Goal: Task Accomplishment & Management: Complete application form

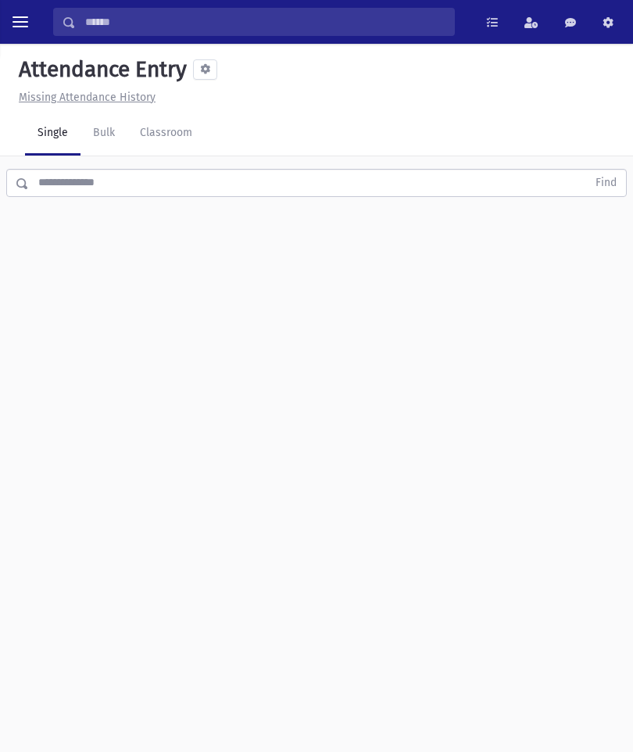
click at [181, 169] on input "text" at bounding box center [308, 183] width 558 height 28
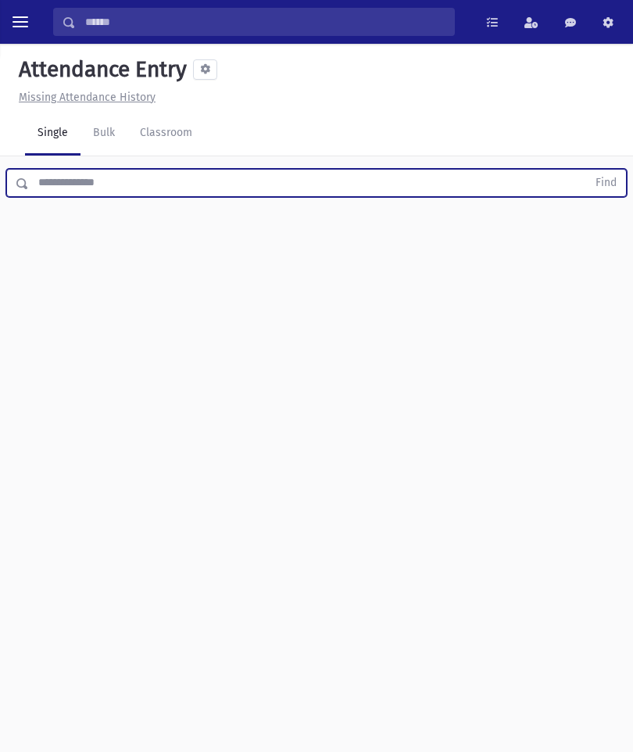
click at [185, 122] on link "Classroom" at bounding box center [165, 134] width 77 height 44
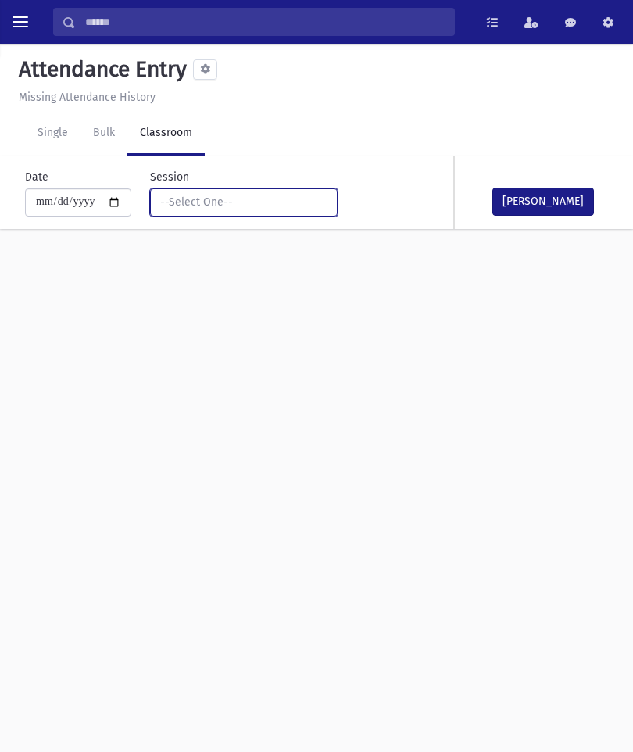
click at [253, 199] on div "--Select One--" at bounding box center [237, 202] width 155 height 16
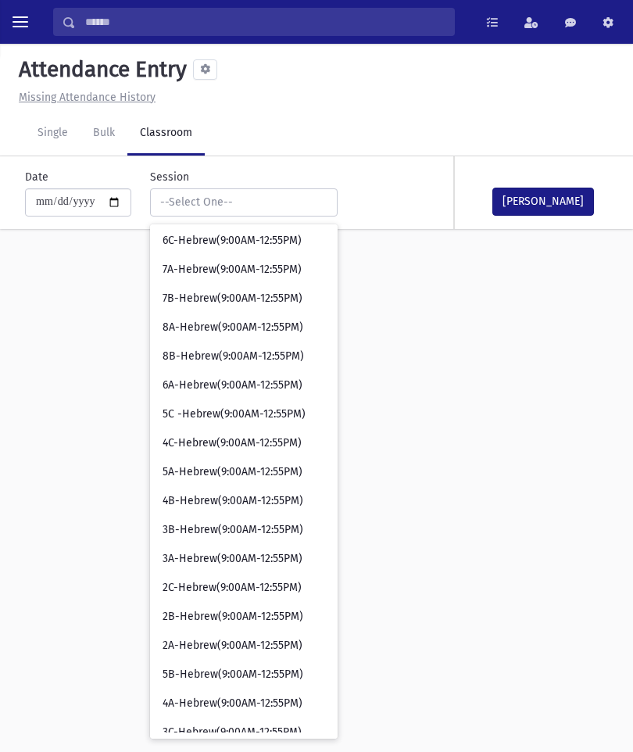
scroll to position [36, 0]
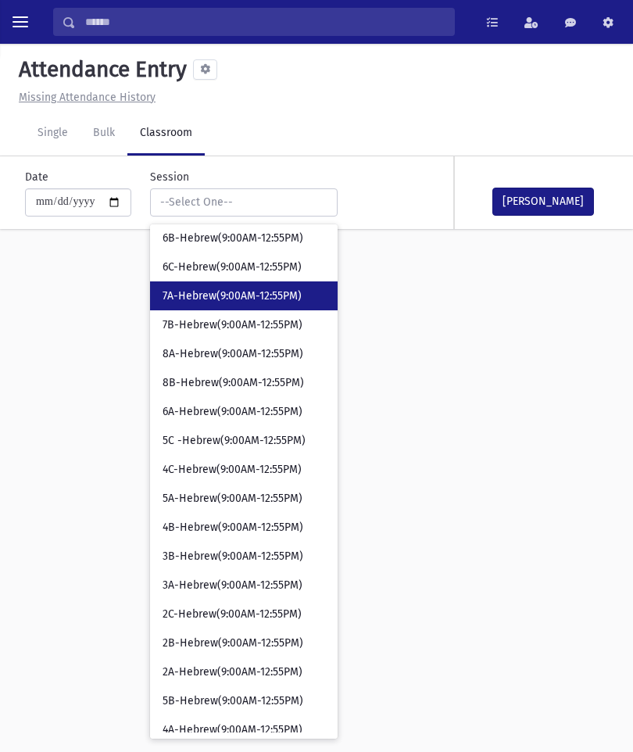
click at [236, 296] on span "7A-Hebrew(9:00AM-12:55PM)" at bounding box center [232, 296] width 139 height 16
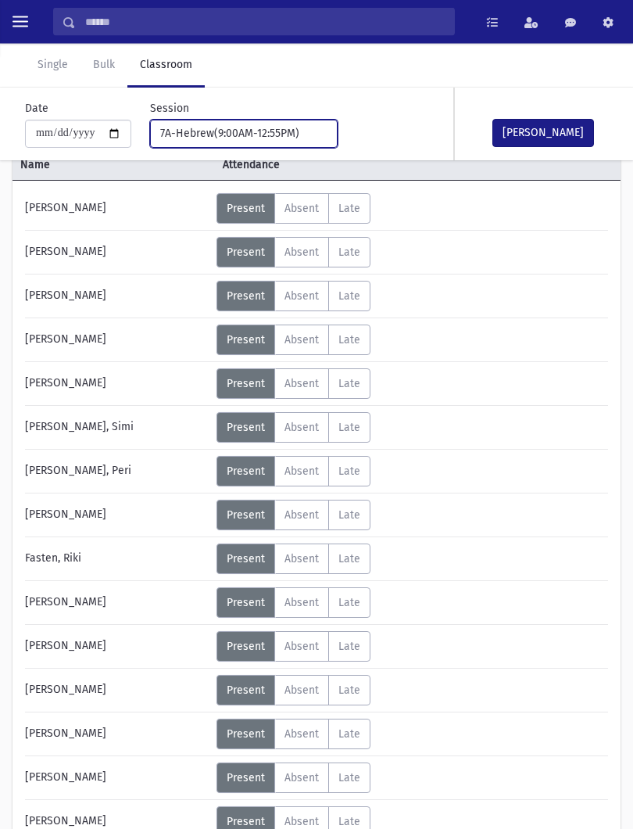
scroll to position [99, 0]
click at [308, 329] on label "Absent A" at bounding box center [301, 339] width 55 height 30
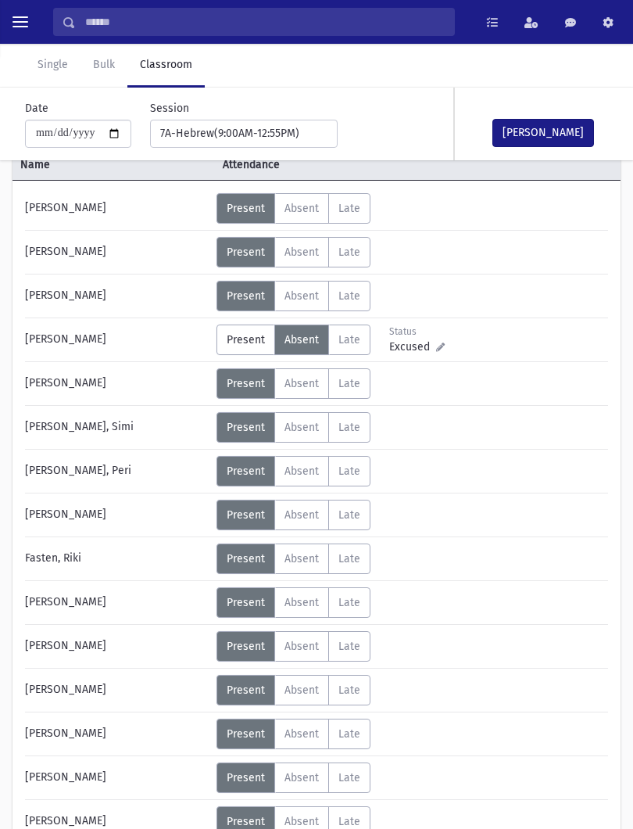
click at [318, 414] on label "Absent A" at bounding box center [301, 427] width 55 height 30
click at [318, 461] on label "Absent A" at bounding box center [301, 471] width 55 height 30
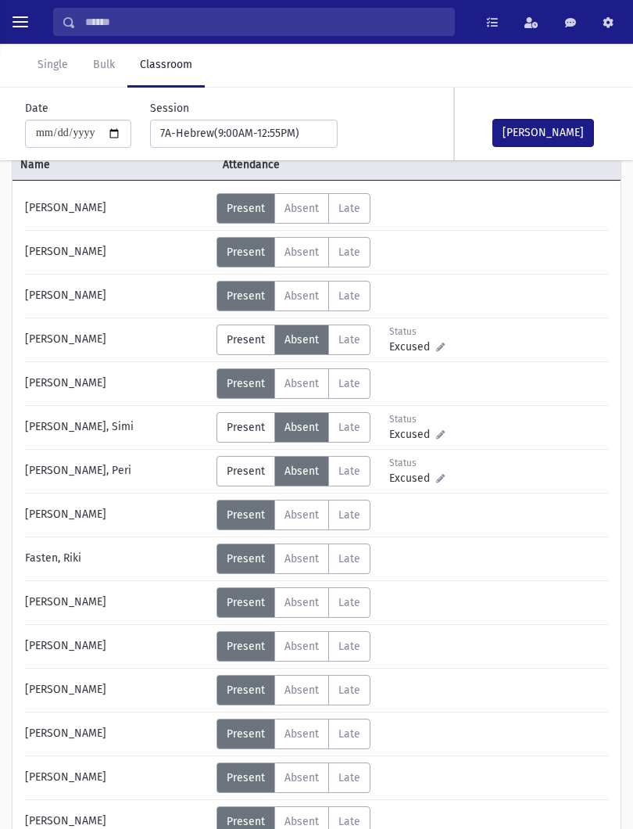
click at [320, 546] on label "Absent A" at bounding box center [301, 558] width 55 height 30
click at [319, 588] on label "Absent A" at bounding box center [301, 602] width 55 height 30
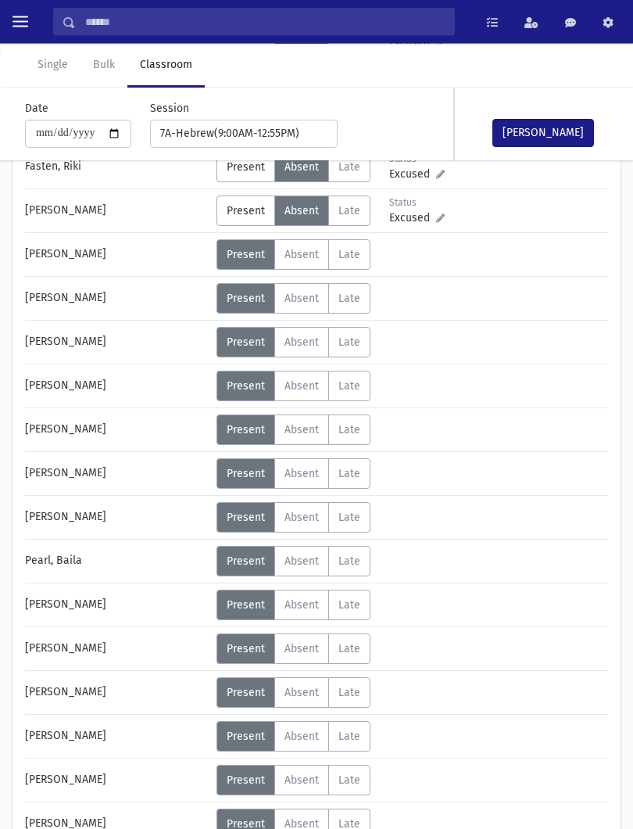
scroll to position [490, 0]
click at [299, 594] on label "Absent A" at bounding box center [301, 604] width 55 height 30
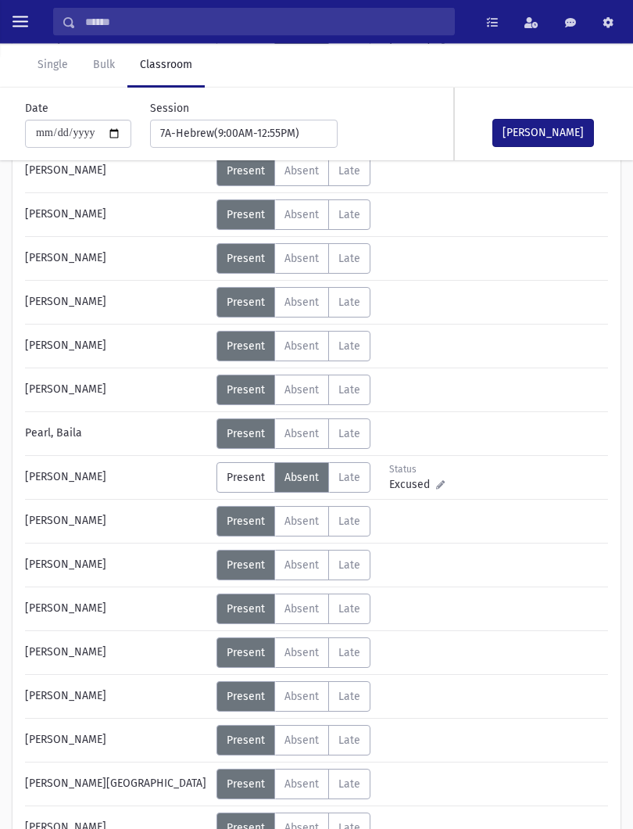
scroll to position [618, 0]
click at [319, 511] on label "Absent A" at bounding box center [301, 521] width 55 height 30
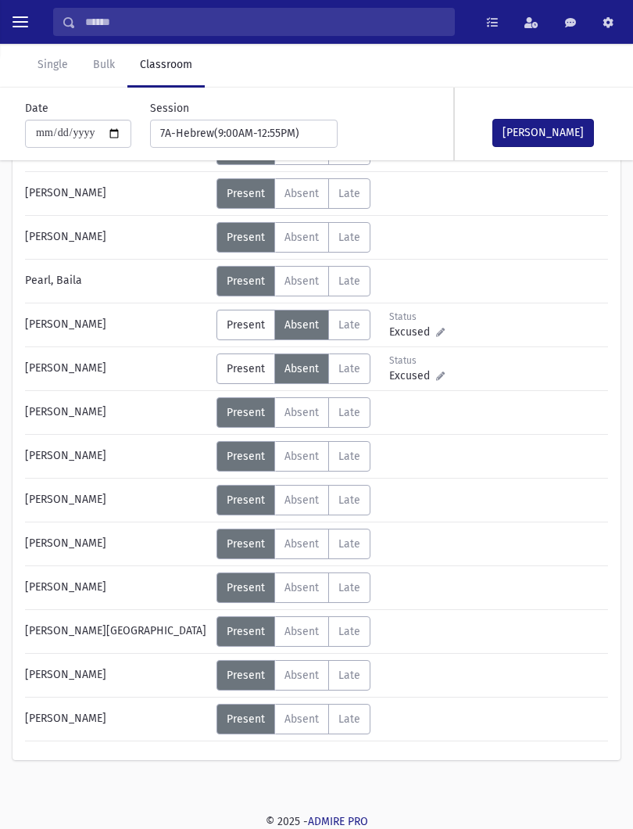
scroll to position [772, 0]
click at [298, 445] on label "Absent A" at bounding box center [301, 455] width 55 height 30
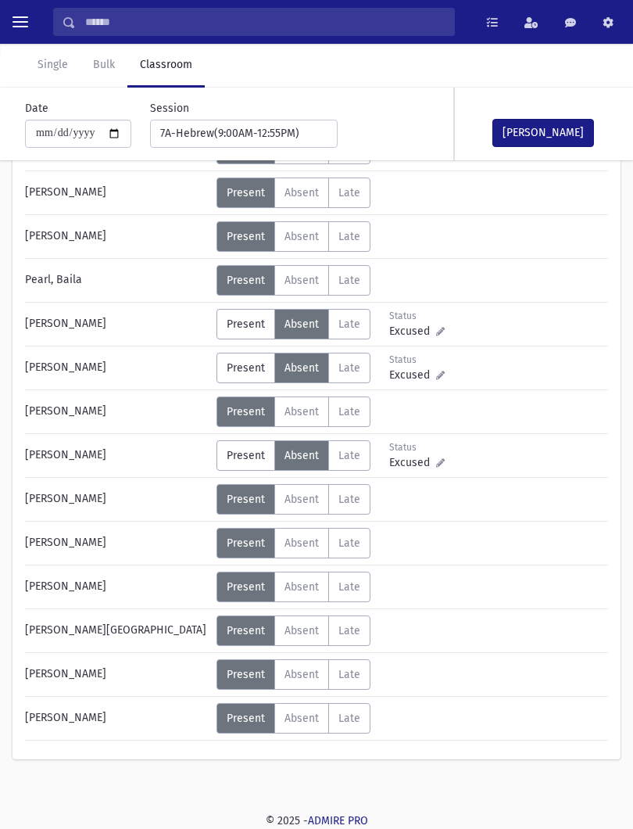
click at [303, 622] on label "Absent A" at bounding box center [301, 630] width 55 height 30
click at [548, 131] on button "[PERSON_NAME]" at bounding box center [544, 133] width 102 height 28
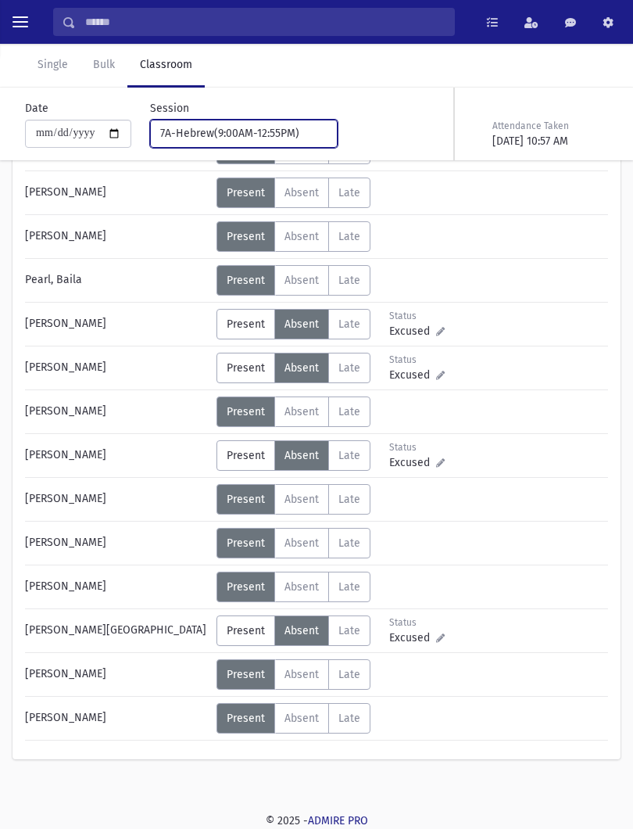
click at [253, 122] on button "7A-Hebrew(9:00AM-12:55PM)" at bounding box center [244, 134] width 188 height 28
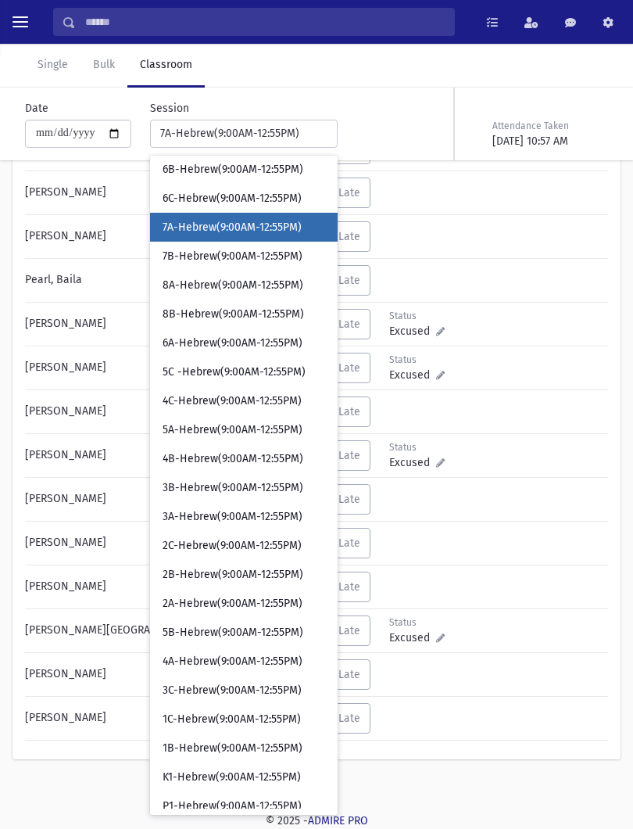
scroll to position [0, 0]
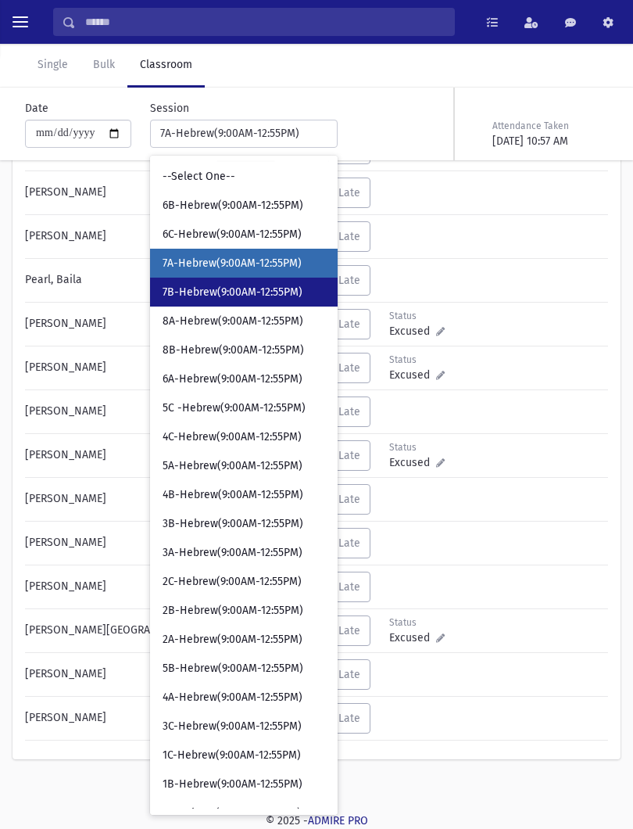
click at [225, 293] on span "7B-Hebrew(9:00AM-12:55PM)" at bounding box center [233, 293] width 140 height 16
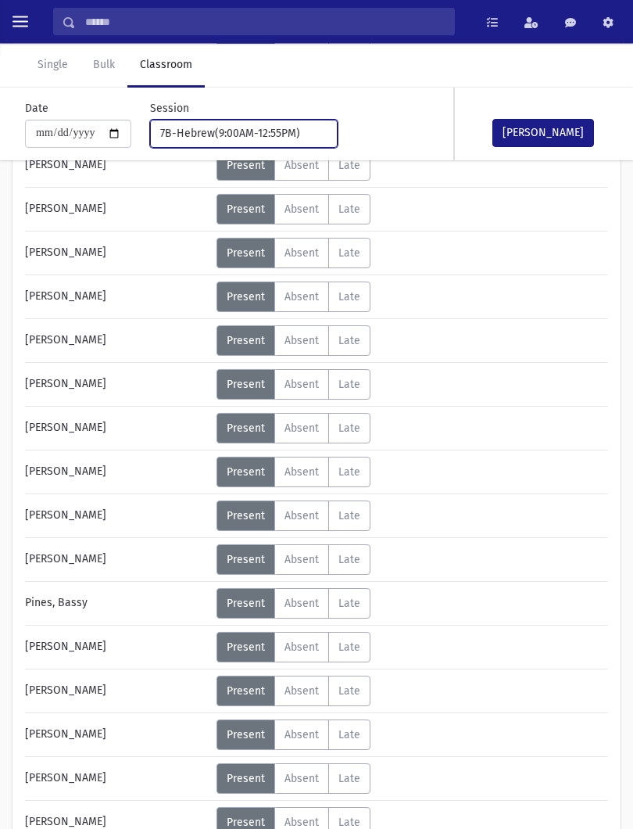
scroll to position [404, 0]
click at [303, 635] on label "Absent A" at bounding box center [301, 647] width 55 height 30
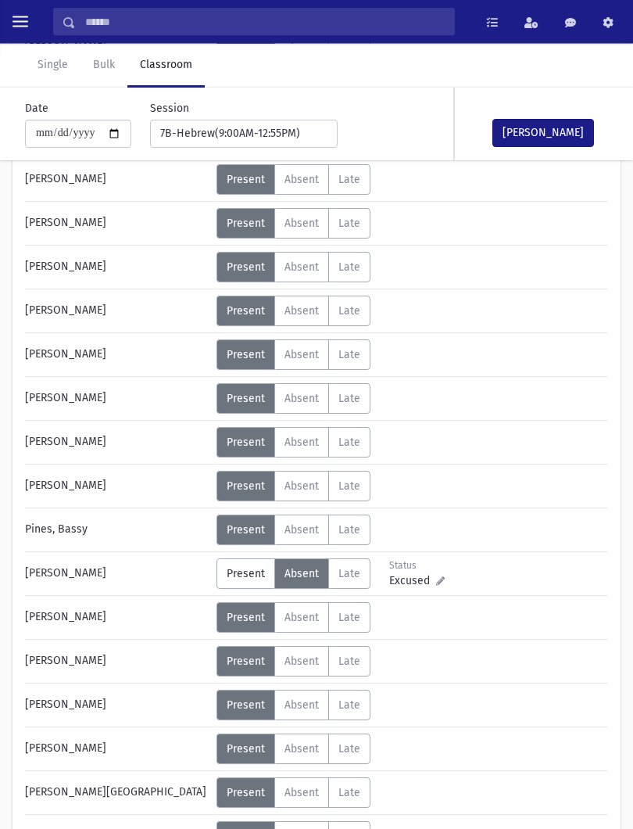
scroll to position [478, 0]
click at [307, 395] on span "Absent" at bounding box center [302, 398] width 34 height 13
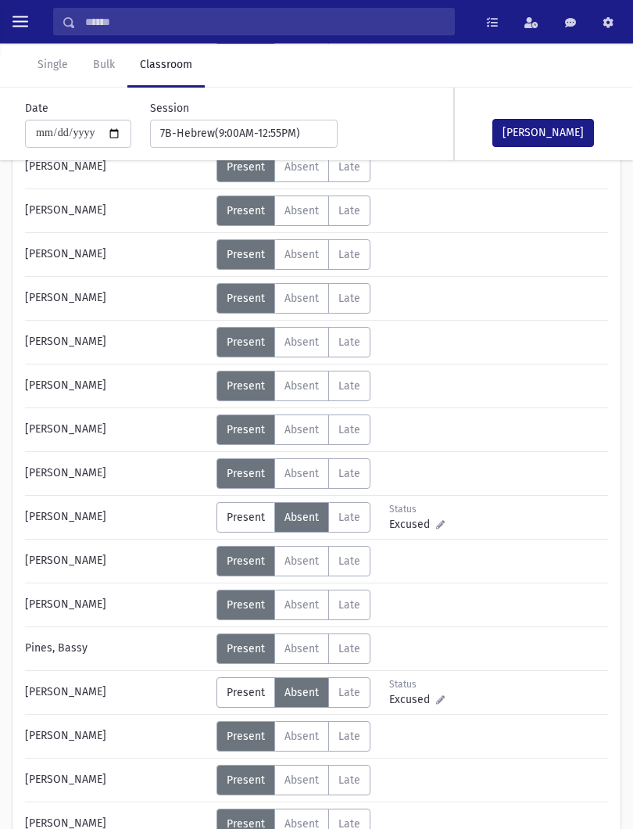
scroll to position [359, 0]
click at [296, 464] on label "Absent A" at bounding box center [301, 473] width 55 height 30
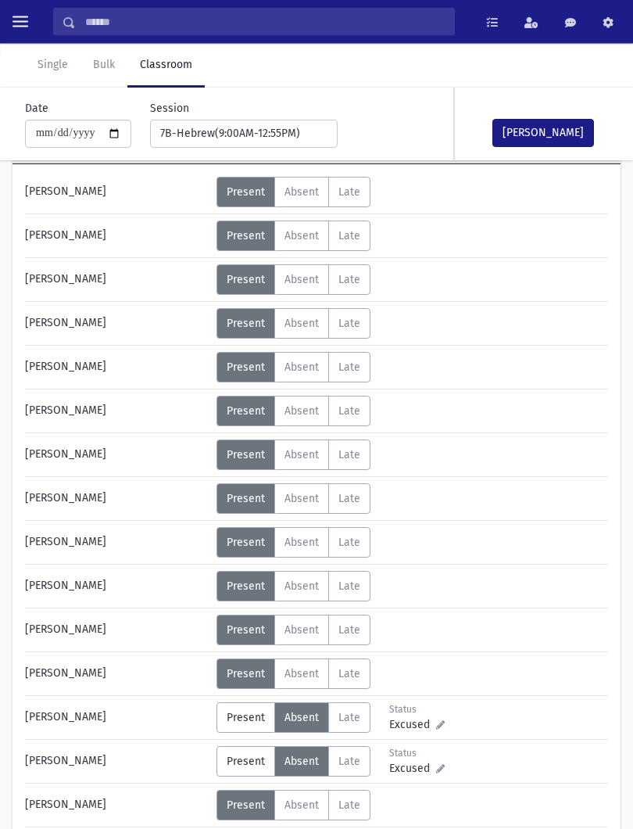
scroll to position [115, 0]
click at [296, 235] on span "Absent" at bounding box center [302, 235] width 34 height 13
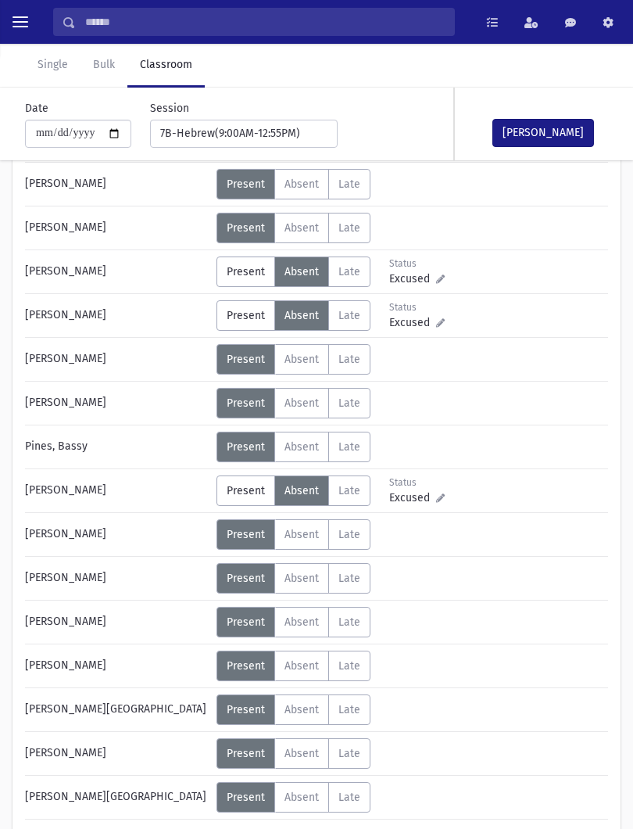
scroll to position [640, 0]
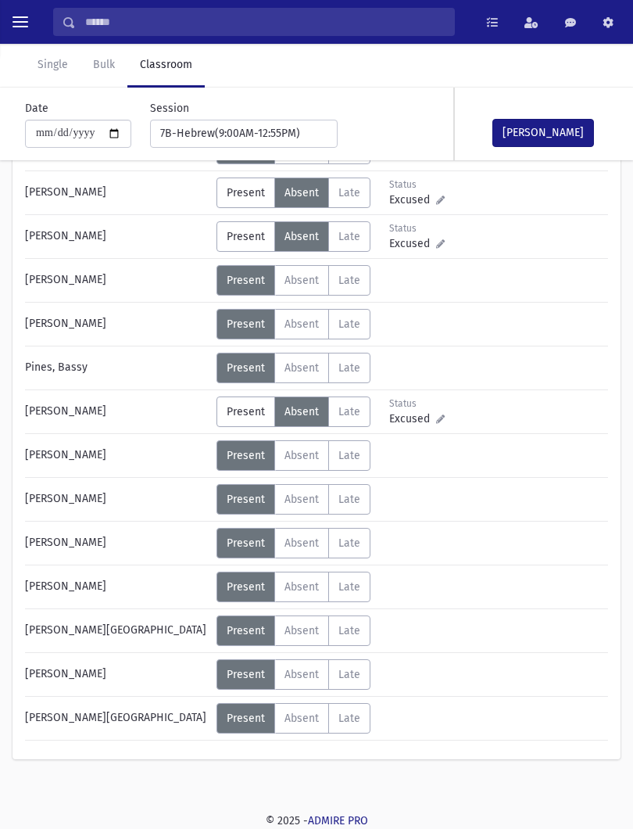
click at [307, 280] on span "Absent" at bounding box center [302, 280] width 34 height 13
click at [310, 497] on span "Absent" at bounding box center [302, 499] width 34 height 13
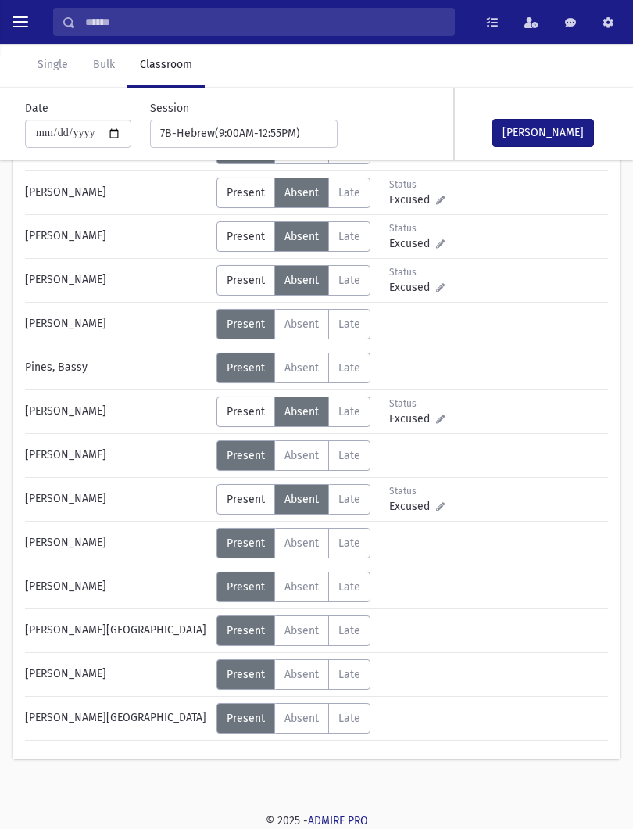
click at [513, 122] on button "[PERSON_NAME]" at bounding box center [544, 133] width 102 height 28
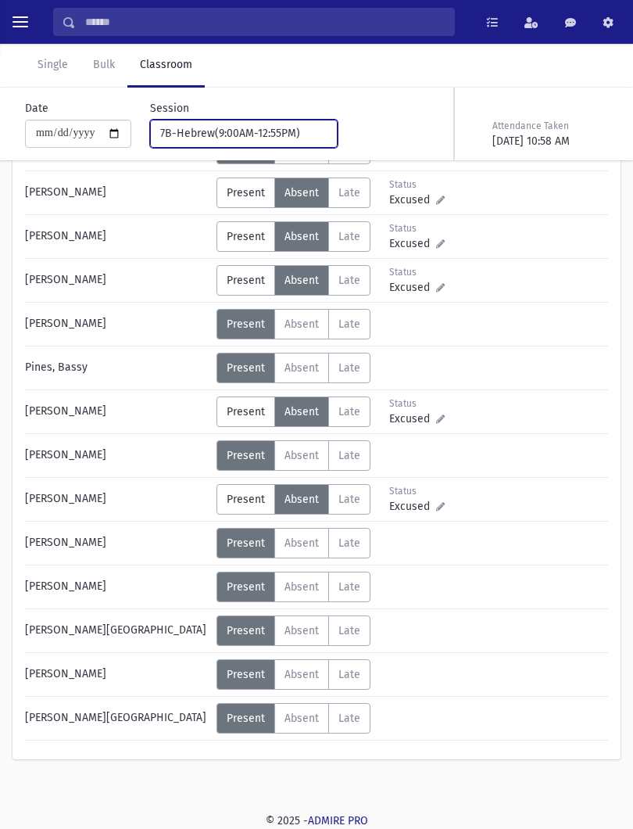
click at [255, 134] on div "7B-Hebrew(9:00AM-12:55PM)" at bounding box center [237, 133] width 155 height 16
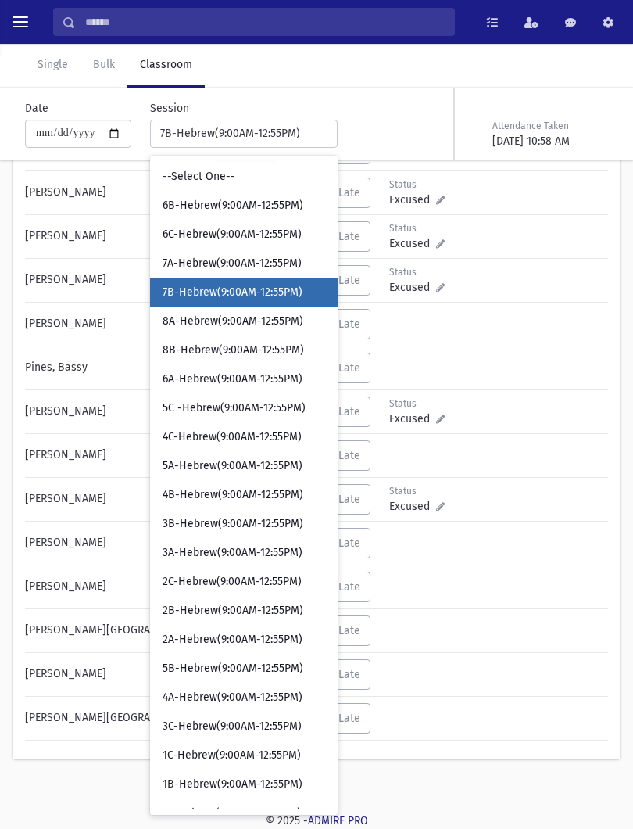
scroll to position [0, 0]
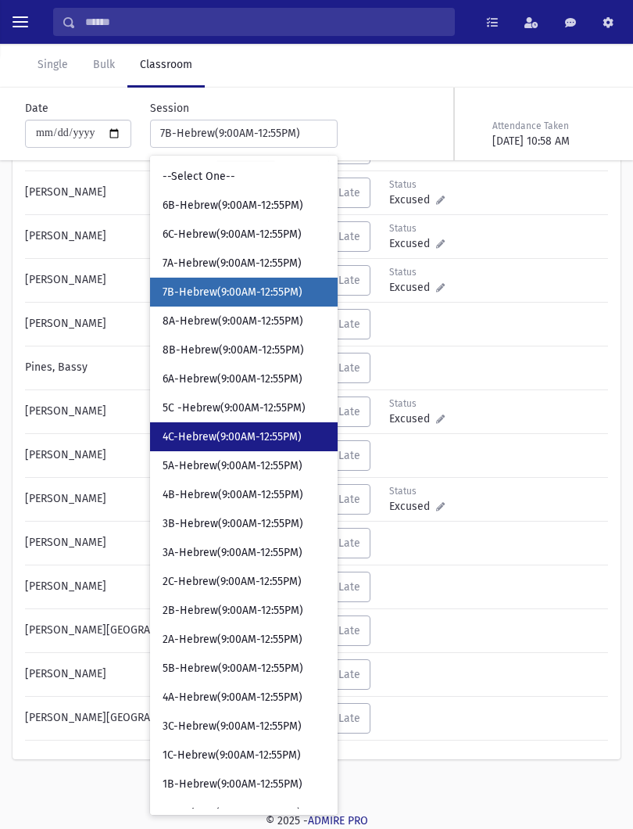
click at [163, 433] on span "4C-Hebrew(9:00AM-12:55PM)" at bounding box center [232, 437] width 139 height 16
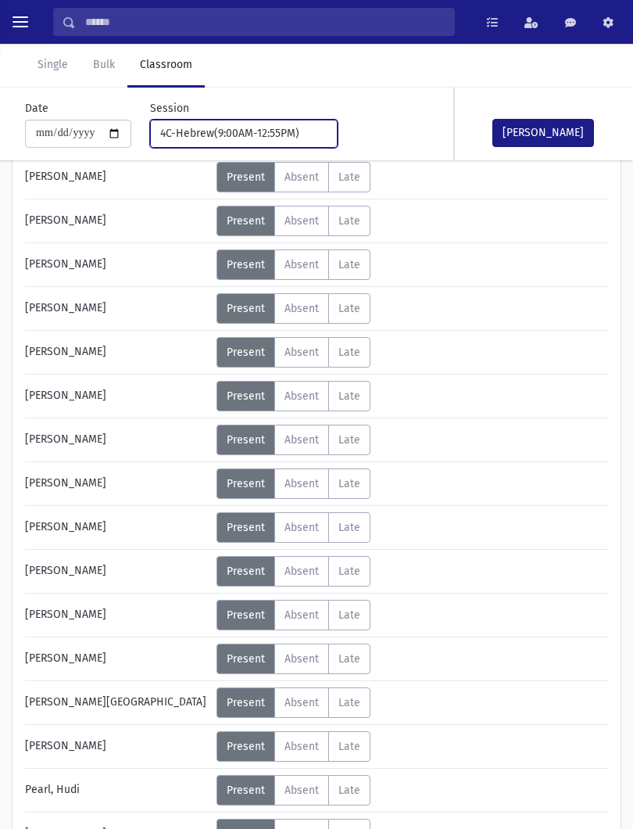
scroll to position [415, 0]
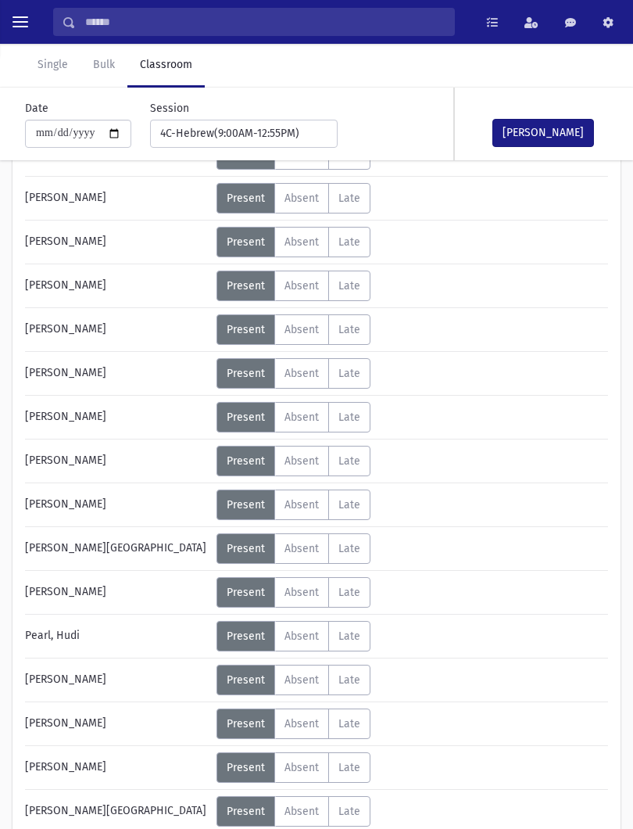
click at [287, 592] on span "Absent" at bounding box center [302, 592] width 34 height 13
click at [561, 138] on button "[PERSON_NAME]" at bounding box center [544, 133] width 102 height 28
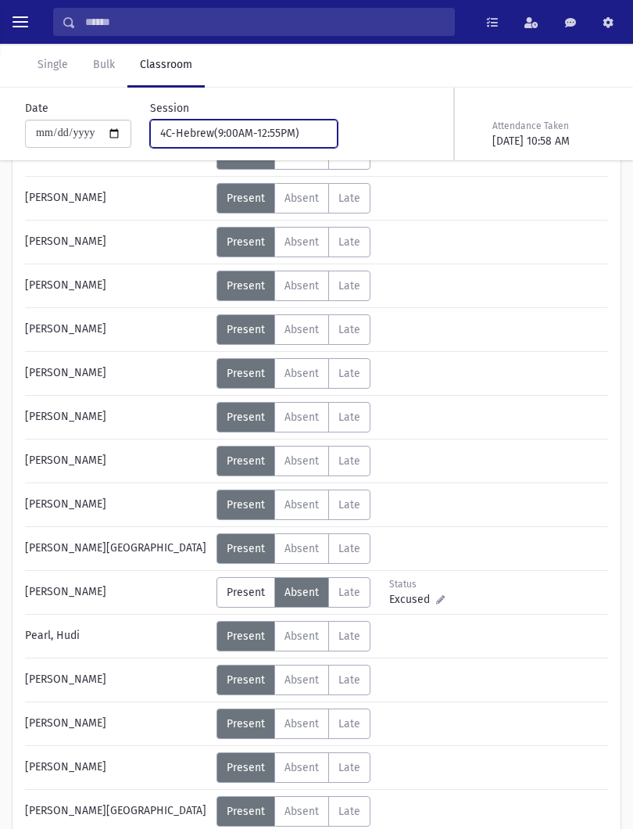
click at [265, 121] on button "4C-Hebrew(9:00AM-12:55PM)" at bounding box center [244, 134] width 188 height 28
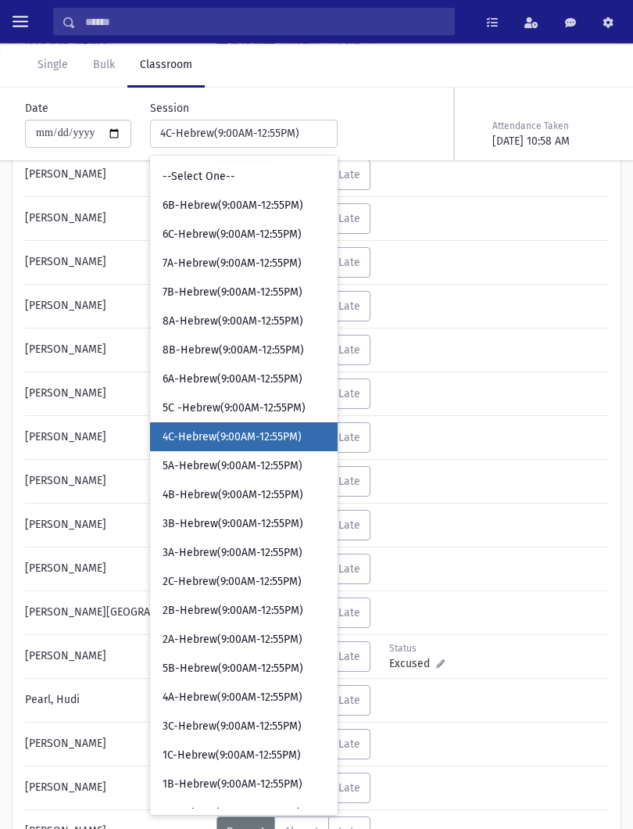
scroll to position [351, 0]
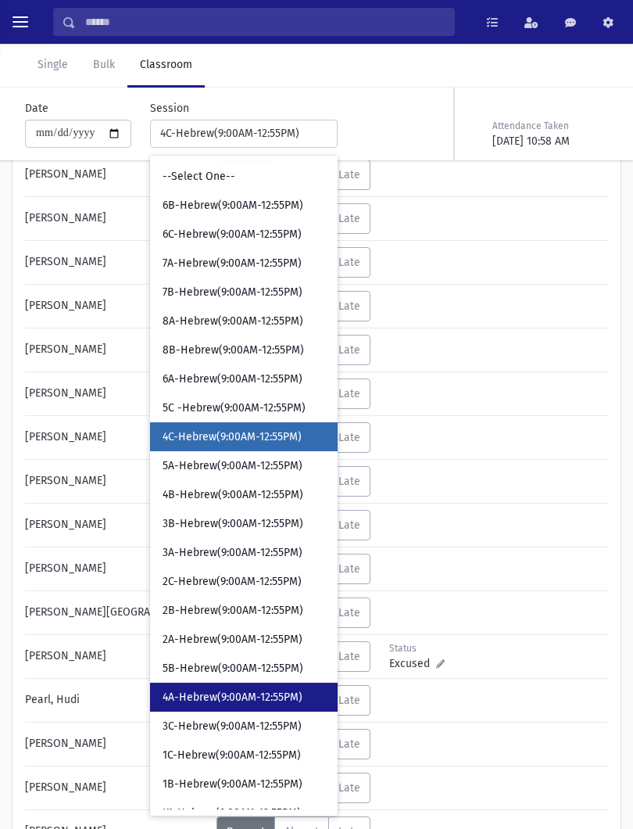
click at [227, 692] on span "4A-Hebrew(9:00AM-12:55PM)" at bounding box center [233, 698] width 140 height 16
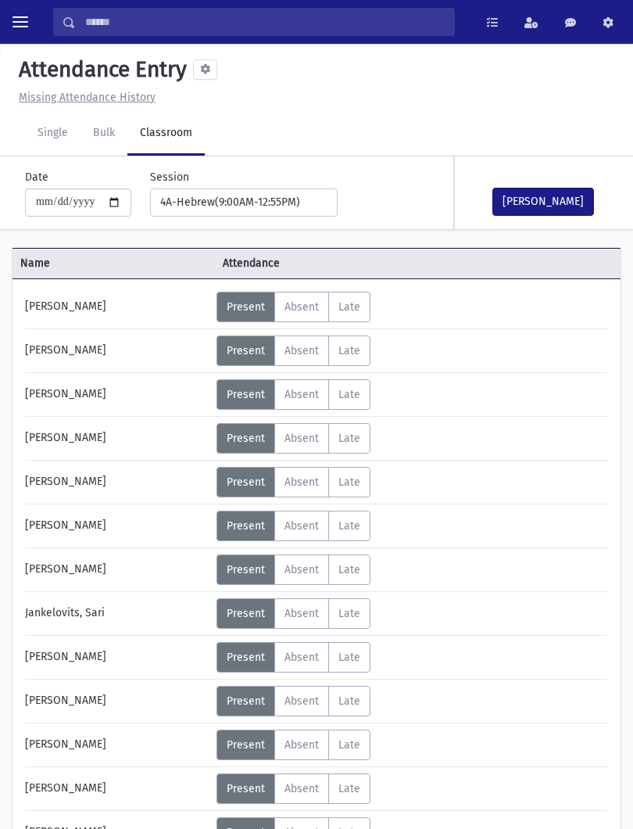
click at [310, 446] on label "Absent A" at bounding box center [301, 438] width 55 height 30
click at [318, 524] on span "Absent" at bounding box center [302, 525] width 34 height 13
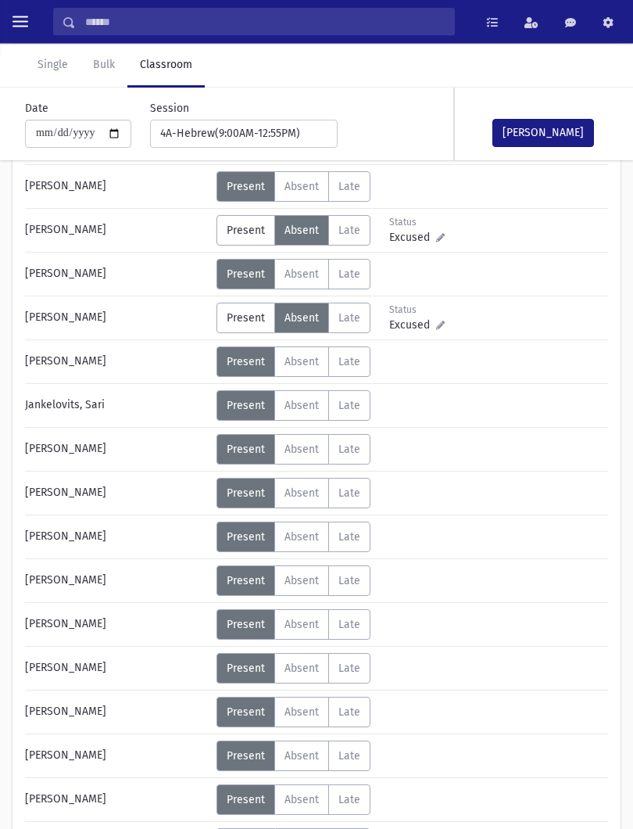
scroll to position [208, 0]
click at [296, 364] on span "Absent" at bounding box center [302, 361] width 34 height 13
click at [571, 146] on button "[PERSON_NAME]" at bounding box center [544, 133] width 102 height 28
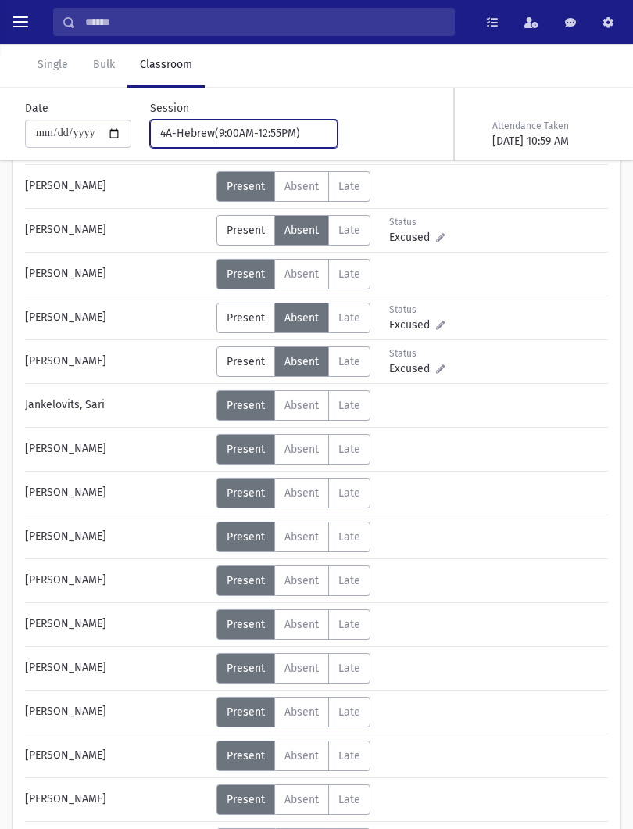
click at [253, 128] on div "4A-Hebrew(9:00AM-12:55PM)" at bounding box center [237, 133] width 155 height 16
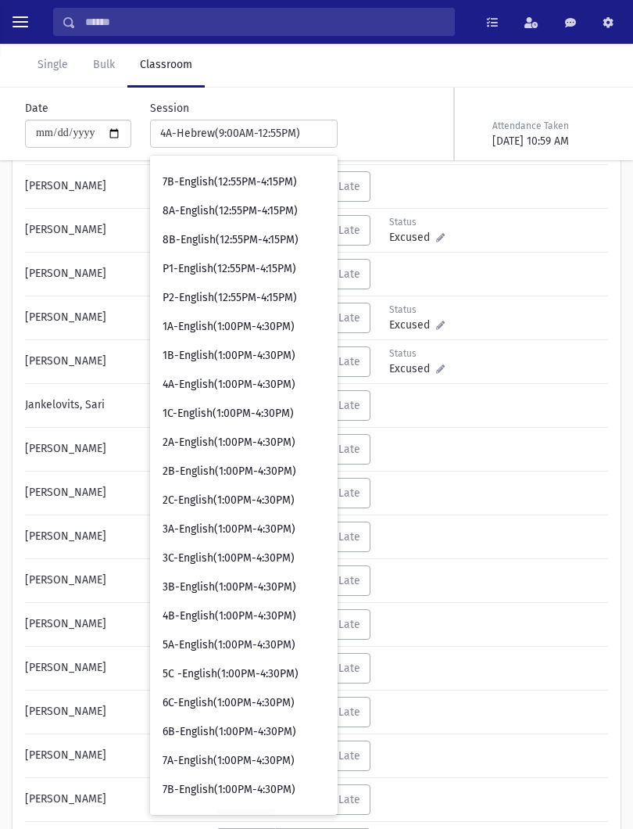
scroll to position [894, 0]
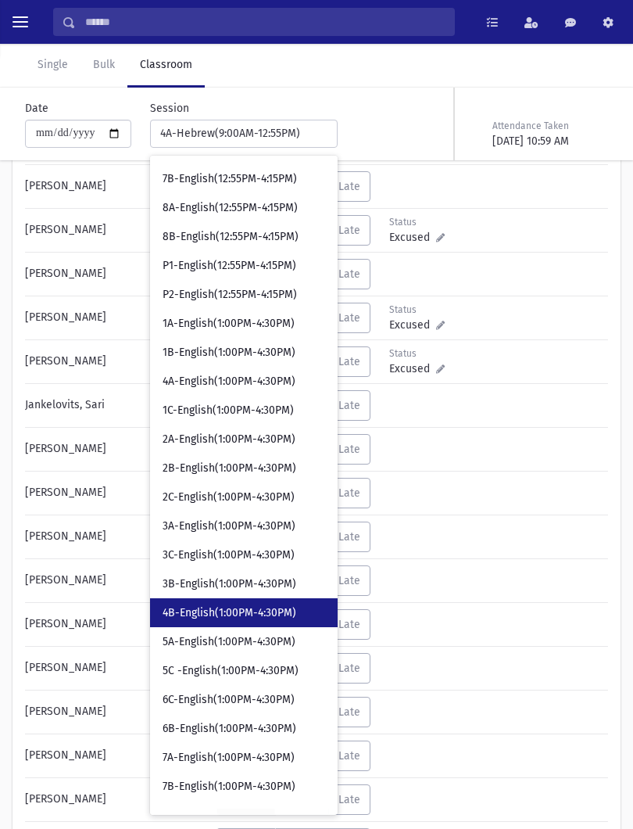
click at [226, 614] on span "4B-English(1:00PM-4:30PM)" at bounding box center [230, 613] width 134 height 16
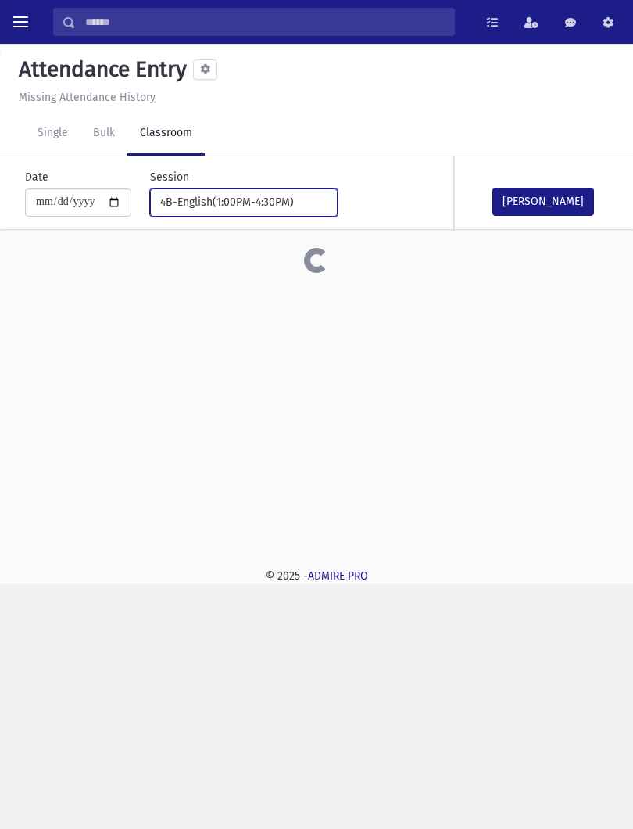
click at [230, 194] on div "4B-English(1:00PM-4:30PM)" at bounding box center [237, 202] width 155 height 16
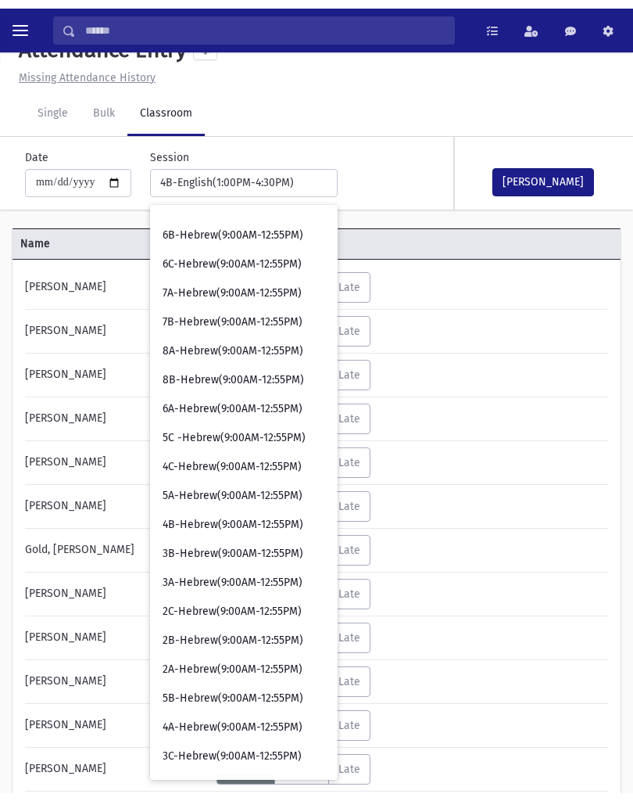
scroll to position [36, 0]
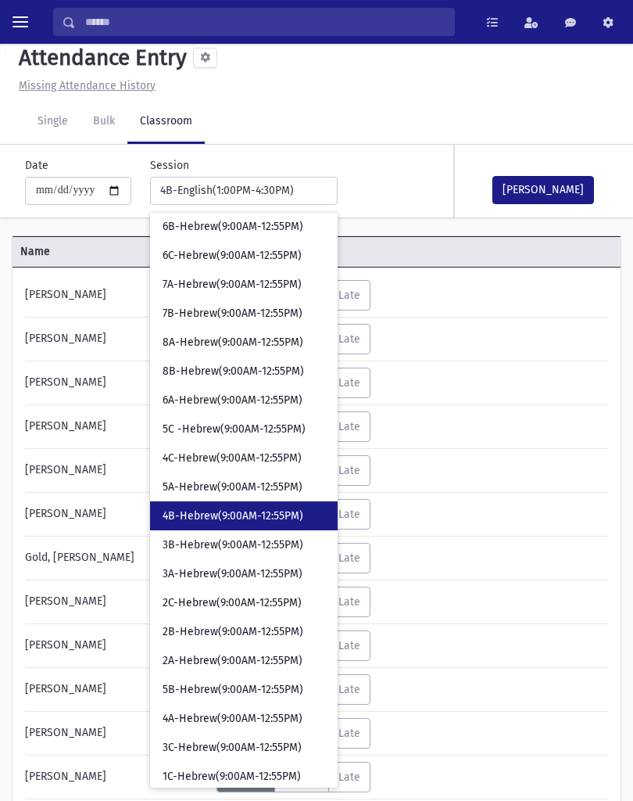
click at [229, 511] on span "4B-Hebrew(9:00AM-12:55PM)" at bounding box center [233, 516] width 141 height 16
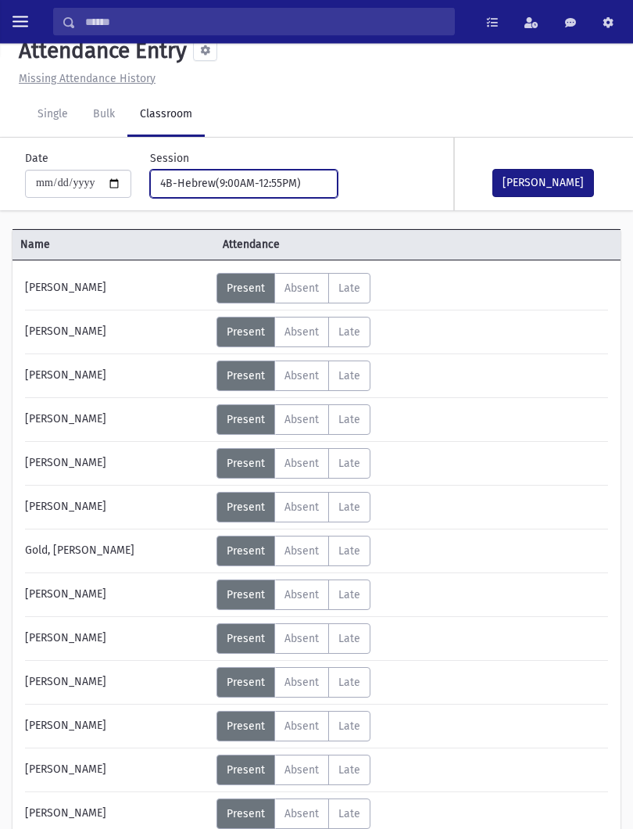
scroll to position [19, 0]
click at [332, 381] on label "Late L" at bounding box center [349, 375] width 42 height 30
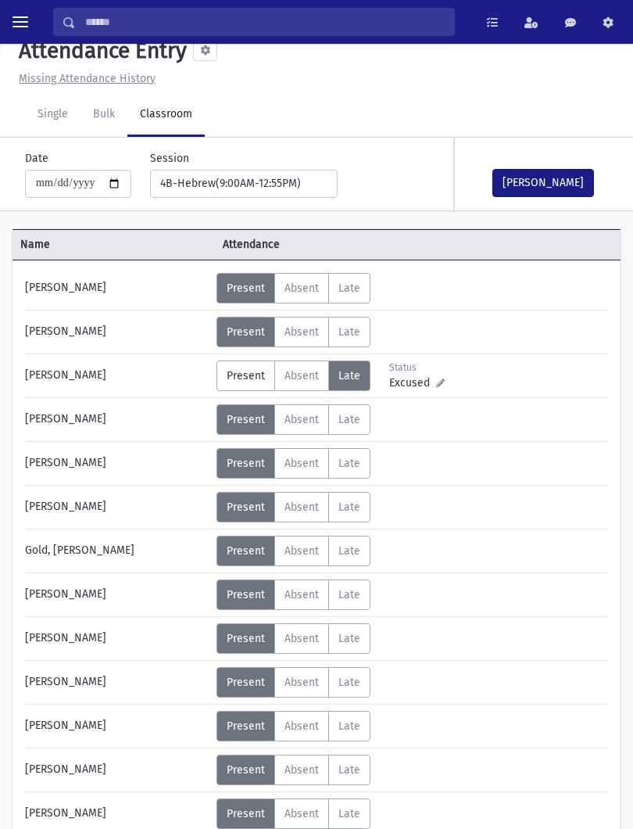
click at [306, 381] on span "Absent" at bounding box center [302, 375] width 34 height 13
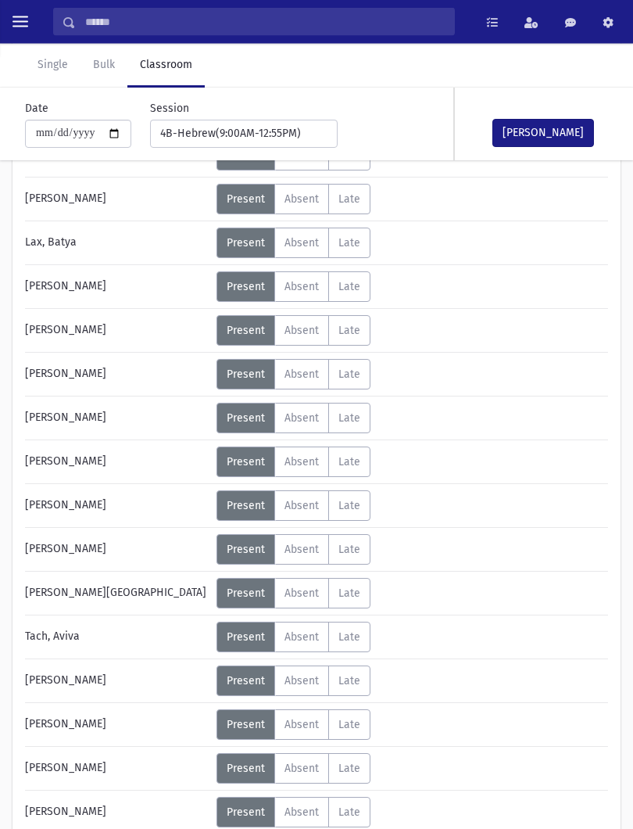
scroll to position [728, 0]
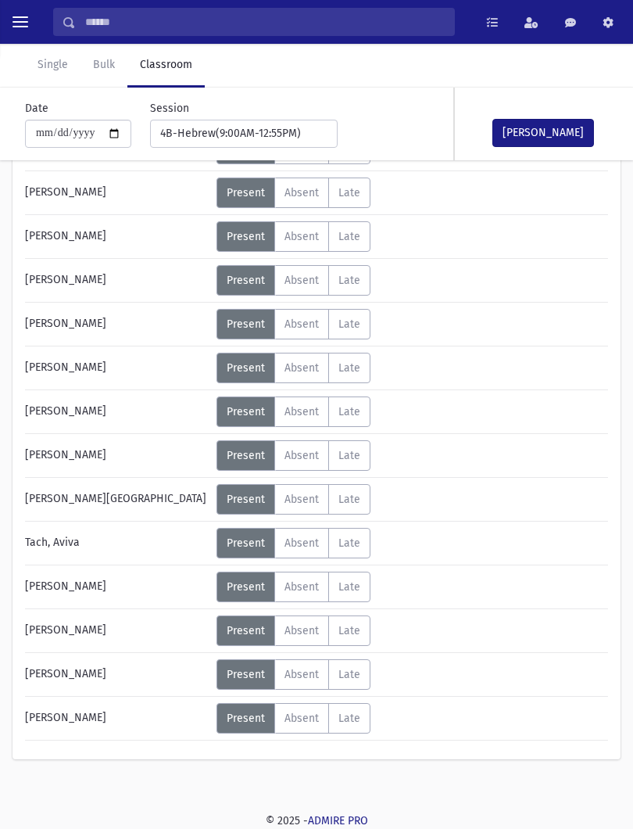
click at [306, 629] on span "Absent" at bounding box center [302, 630] width 34 height 13
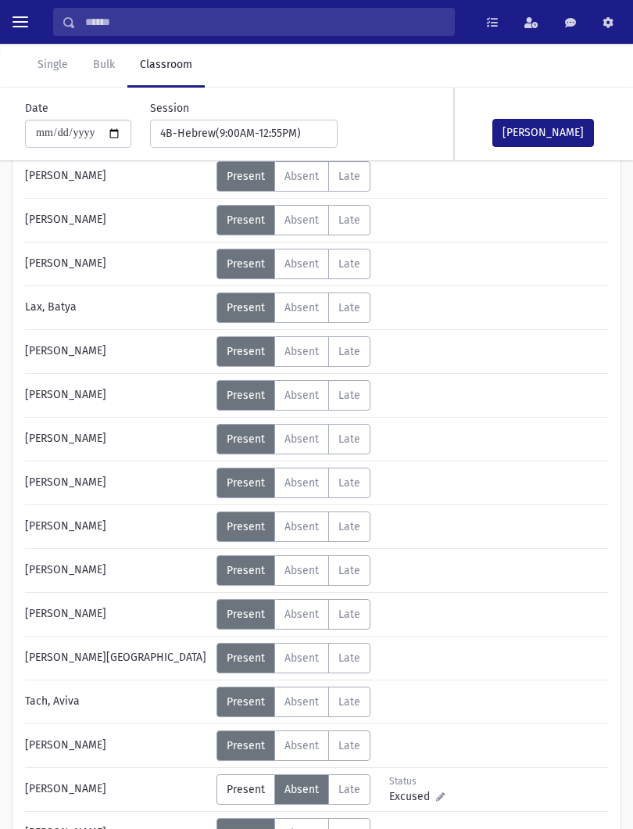
scroll to position [566, 0]
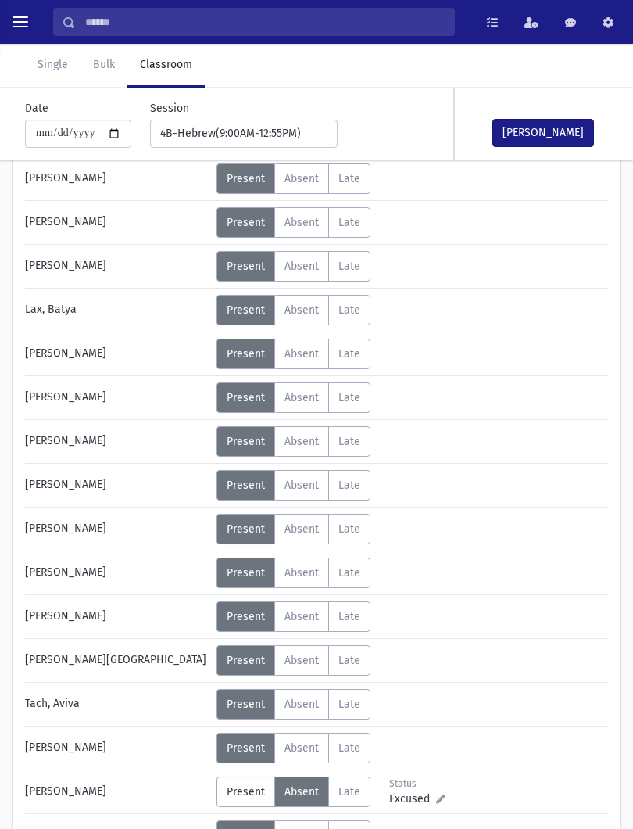
click at [310, 310] on span "Absent" at bounding box center [302, 309] width 34 height 13
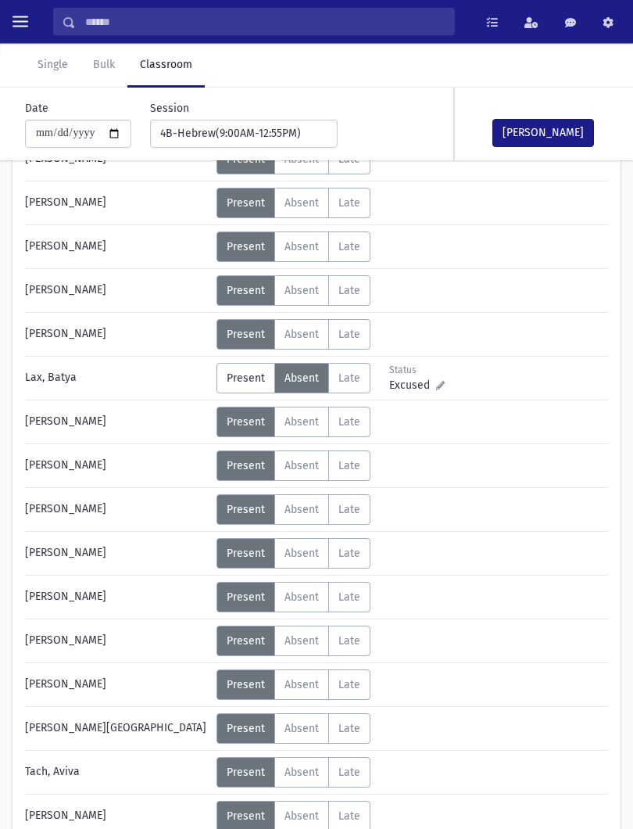
scroll to position [374, 0]
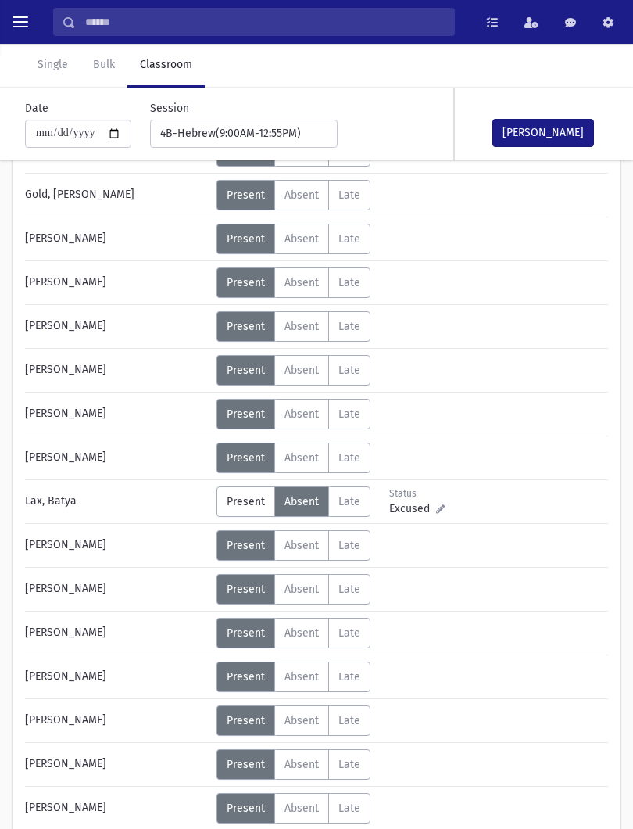
click at [308, 242] on span "Absent" at bounding box center [302, 238] width 34 height 13
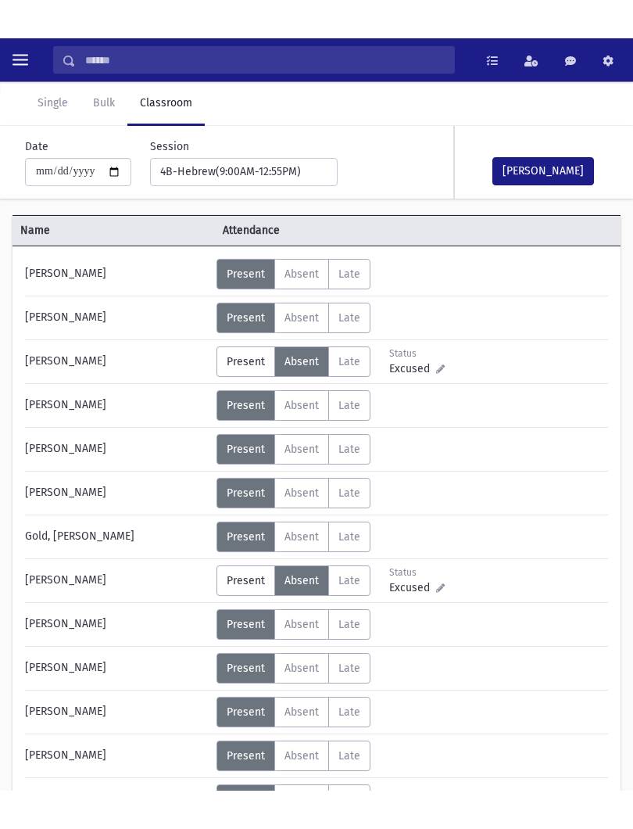
scroll to position [71, 0]
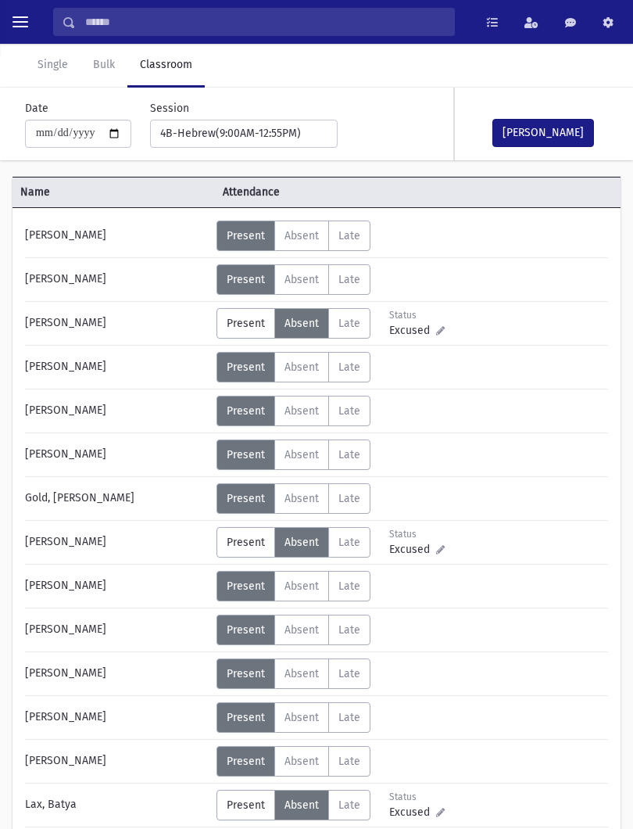
click at [293, 368] on span "Absent" at bounding box center [302, 366] width 34 height 13
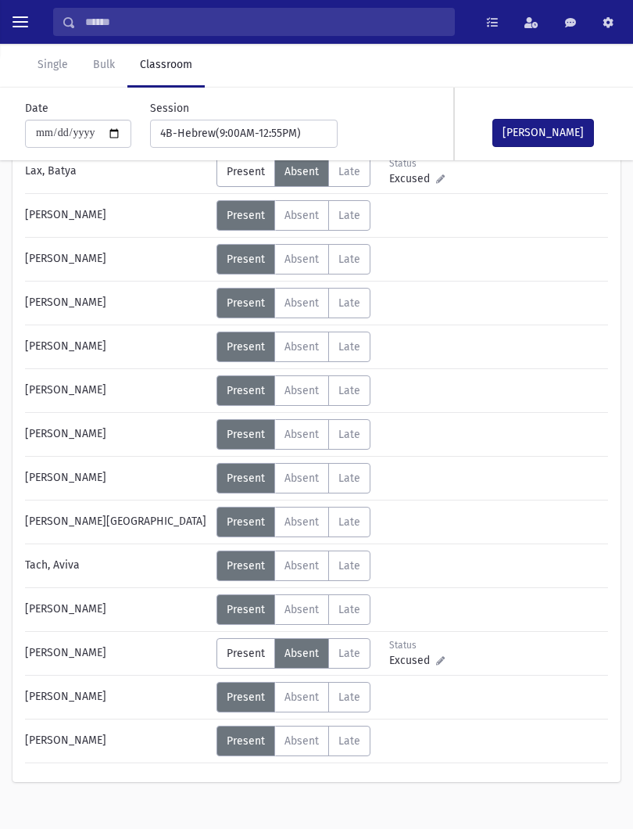
scroll to position [728, 0]
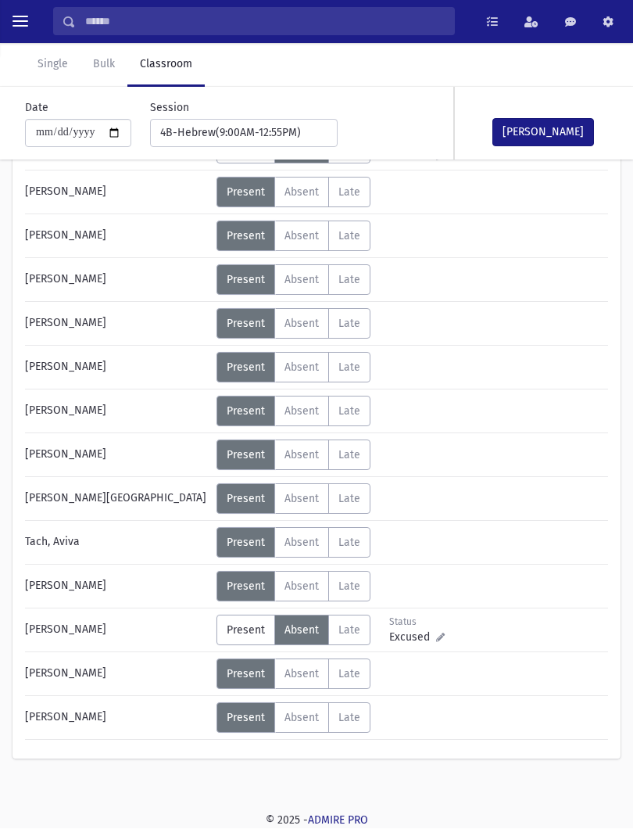
click at [562, 132] on button "[PERSON_NAME]" at bounding box center [544, 133] width 102 height 28
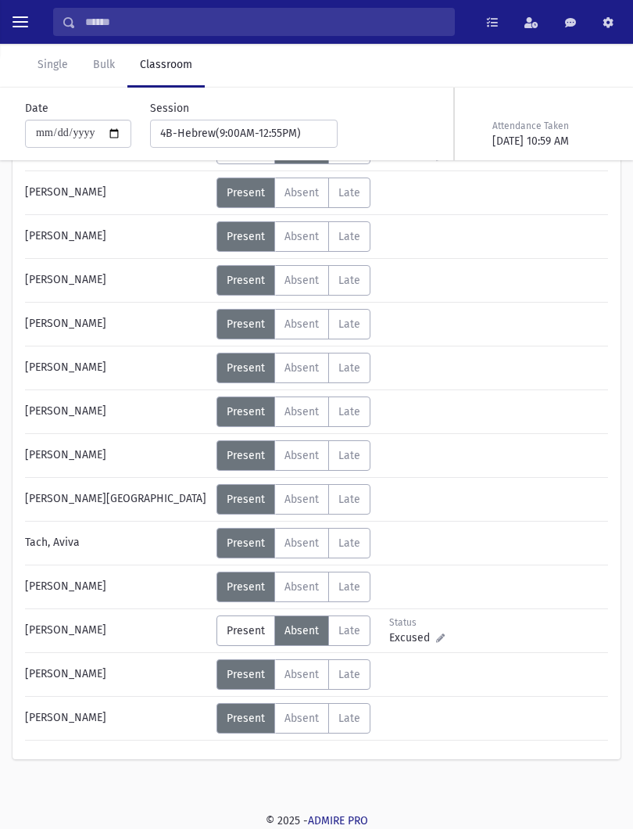
click at [324, 675] on label "Absent A" at bounding box center [301, 674] width 55 height 30
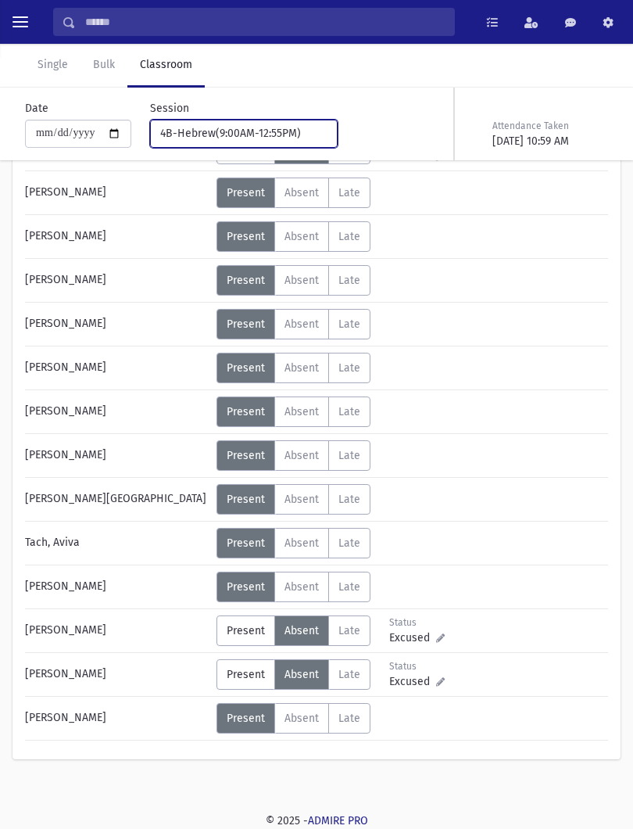
click at [274, 132] on div "4B-Hebrew(9:00AM-12:55PM)" at bounding box center [237, 133] width 155 height 16
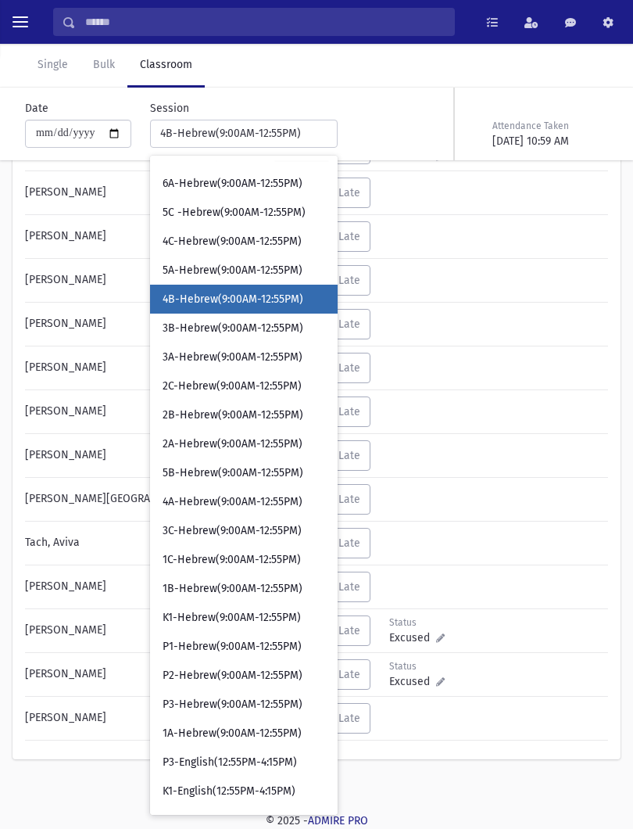
scroll to position [215, 0]
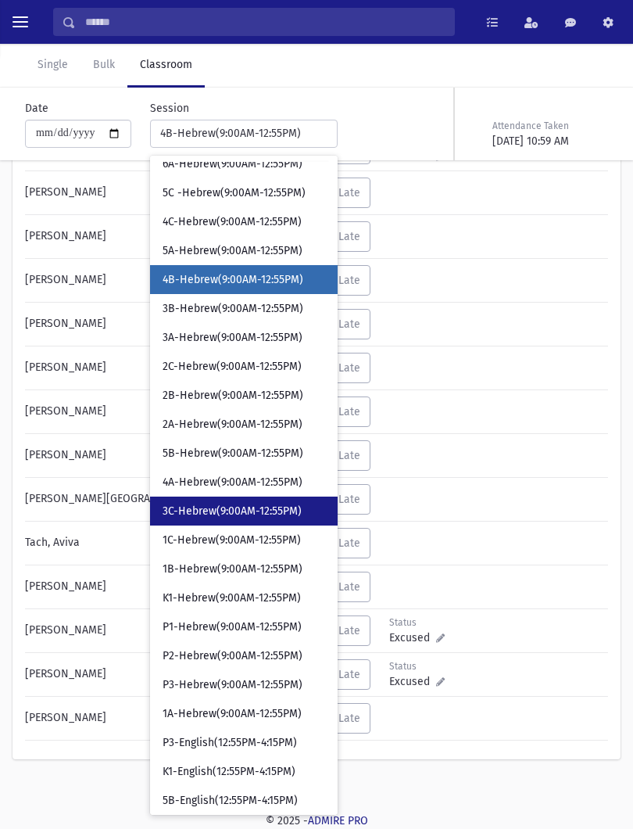
click at [216, 518] on link "3C-Hebrew(9:00AM-12:55PM)" at bounding box center [244, 510] width 188 height 29
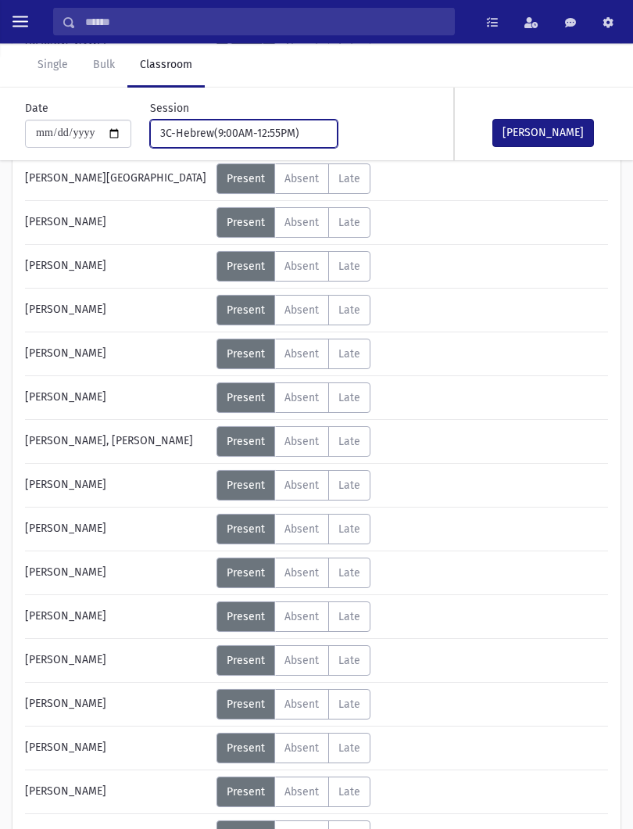
scroll to position [347, 0]
click at [319, 614] on span "Absent" at bounding box center [302, 616] width 34 height 13
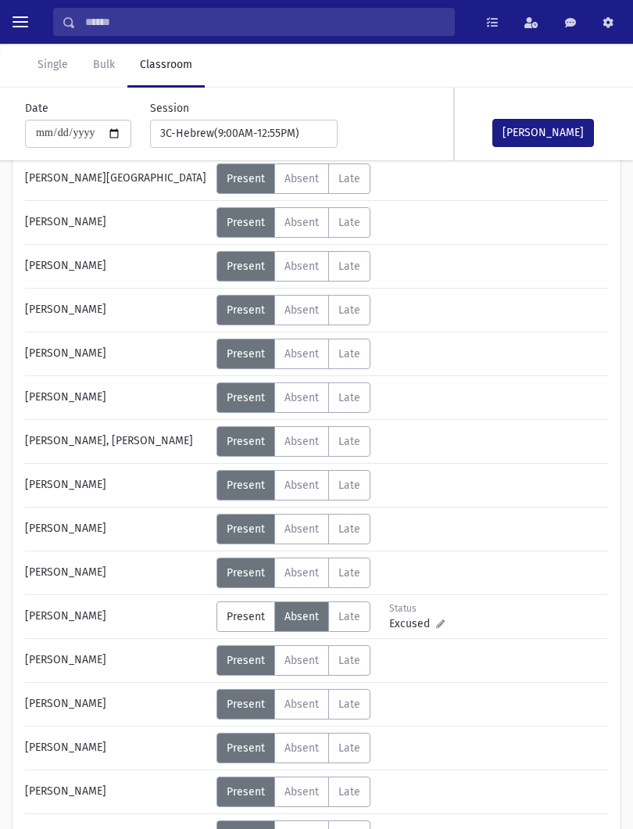
click at [549, 145] on button "[PERSON_NAME]" at bounding box center [544, 133] width 102 height 28
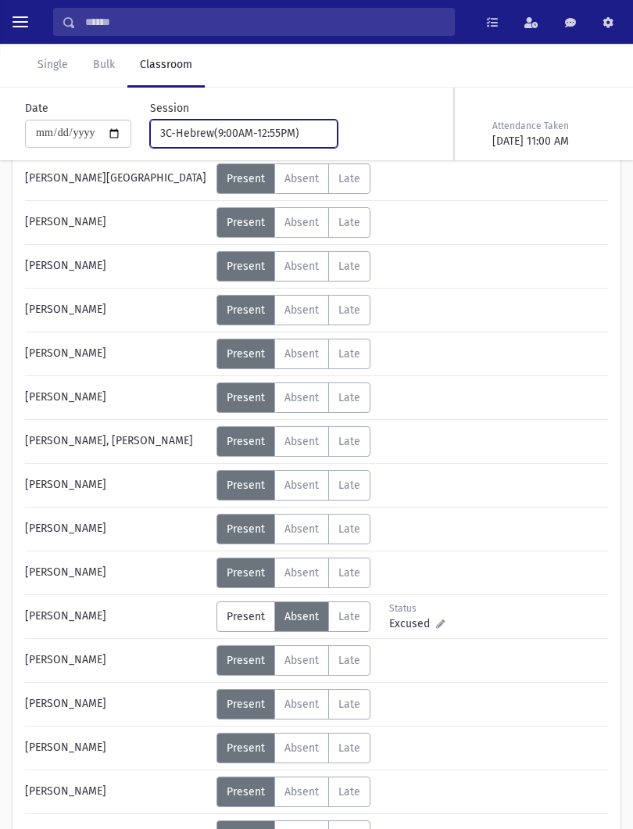
click at [288, 142] on button "3C-Hebrew(9:00AM-12:55PM)" at bounding box center [244, 134] width 188 height 28
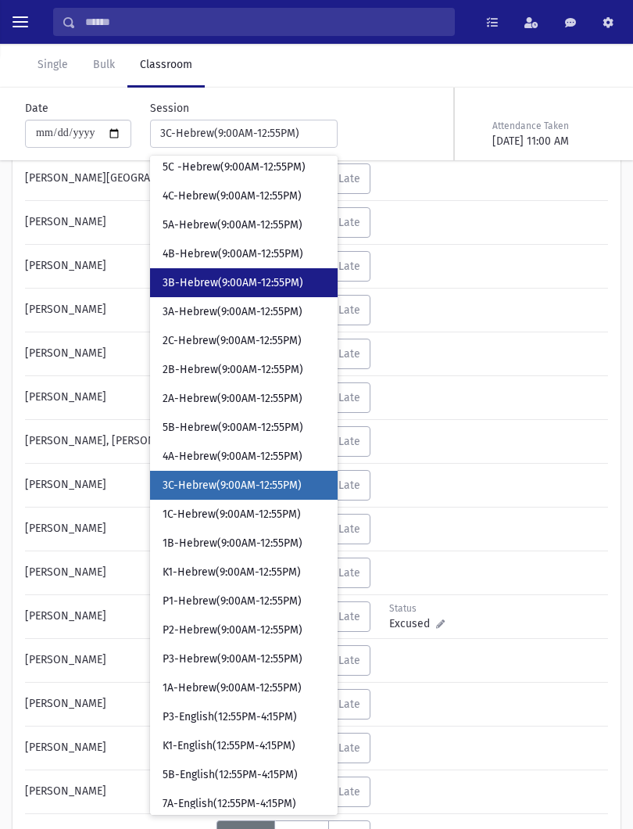
click at [249, 287] on span "3B-Hebrew(9:00AM-12:55PM)" at bounding box center [233, 283] width 141 height 16
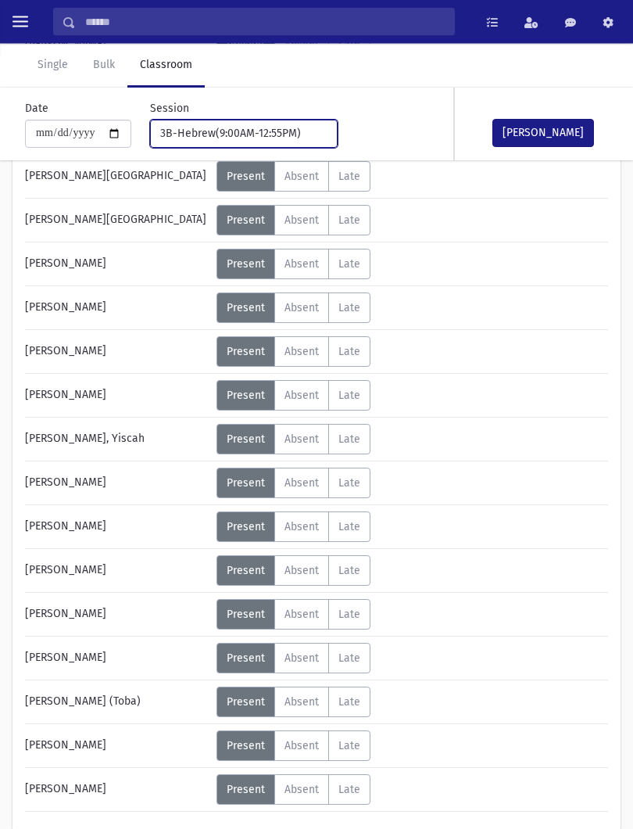
scroll to position [612, 0]
click at [315, 541] on label "Absent A" at bounding box center [301, 526] width 55 height 30
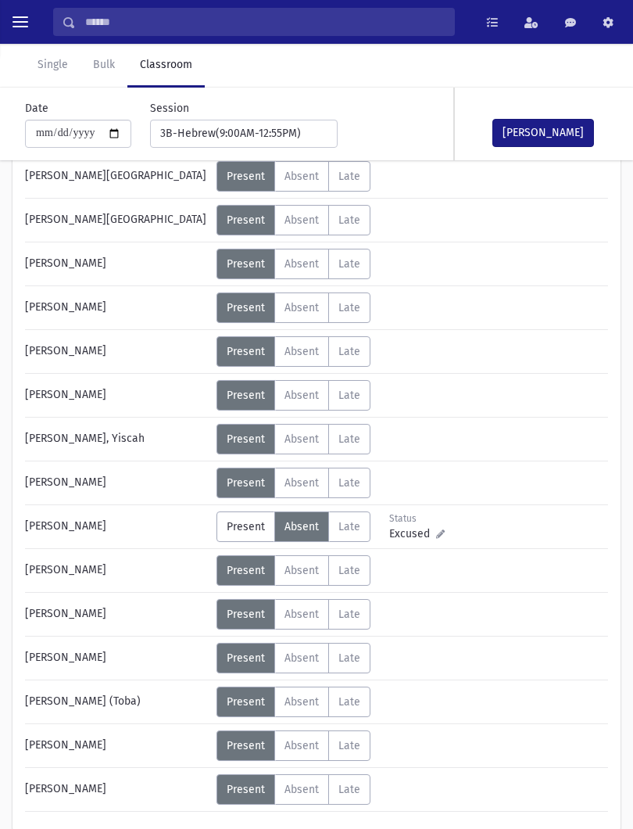
click at [305, 657] on span "Absent" at bounding box center [302, 657] width 34 height 13
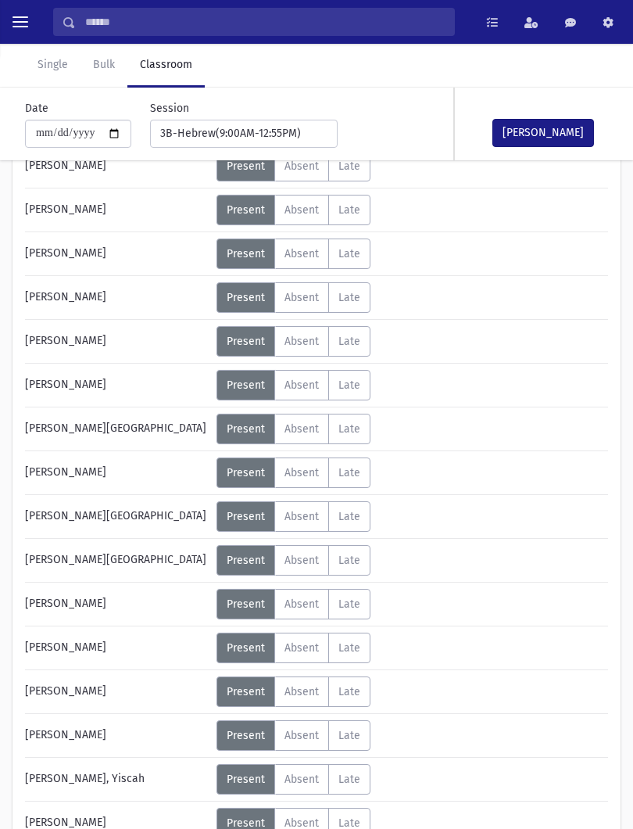
scroll to position [275, 0]
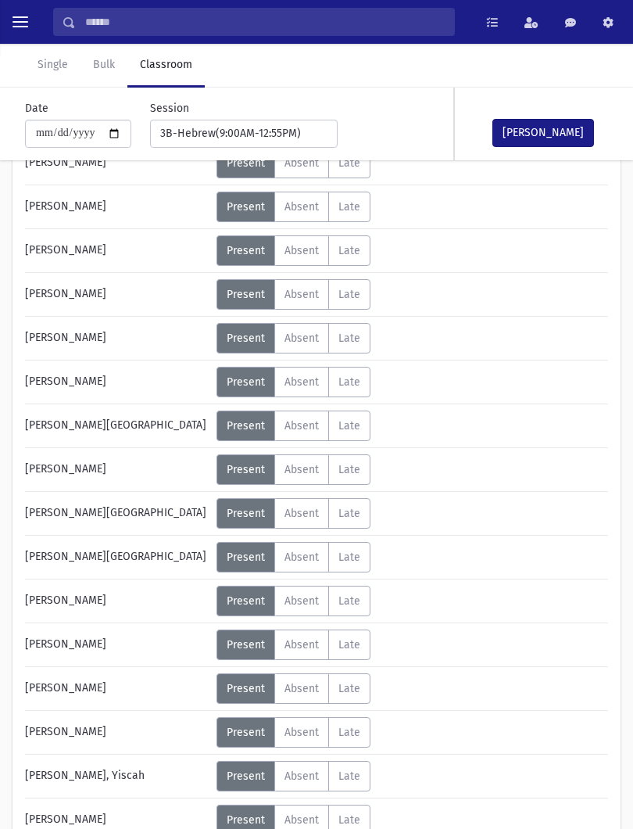
click at [310, 419] on span "Absent" at bounding box center [302, 425] width 34 height 13
click at [546, 165] on div "Status Excused Admin: Present P Absent A L" at bounding box center [411, 163] width 389 height 30
click at [569, 120] on button "[PERSON_NAME]" at bounding box center [544, 133] width 102 height 28
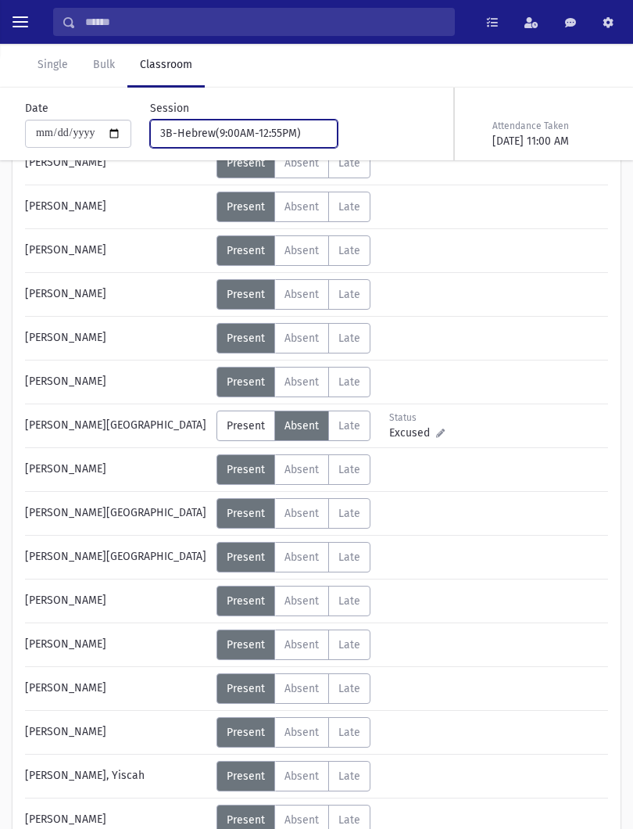
click at [252, 132] on div "3B-Hebrew(9:00AM-12:55PM)" at bounding box center [237, 133] width 155 height 16
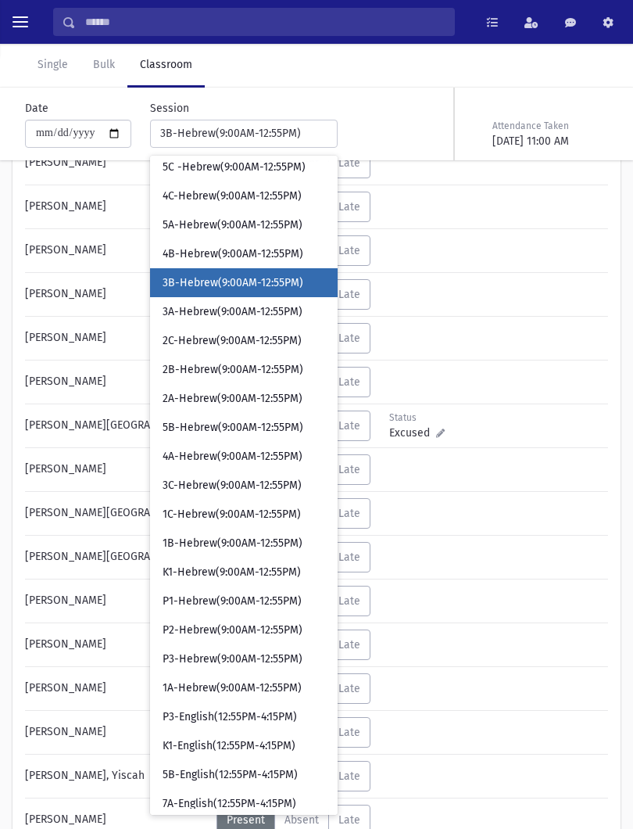
scroll to position [38, 0]
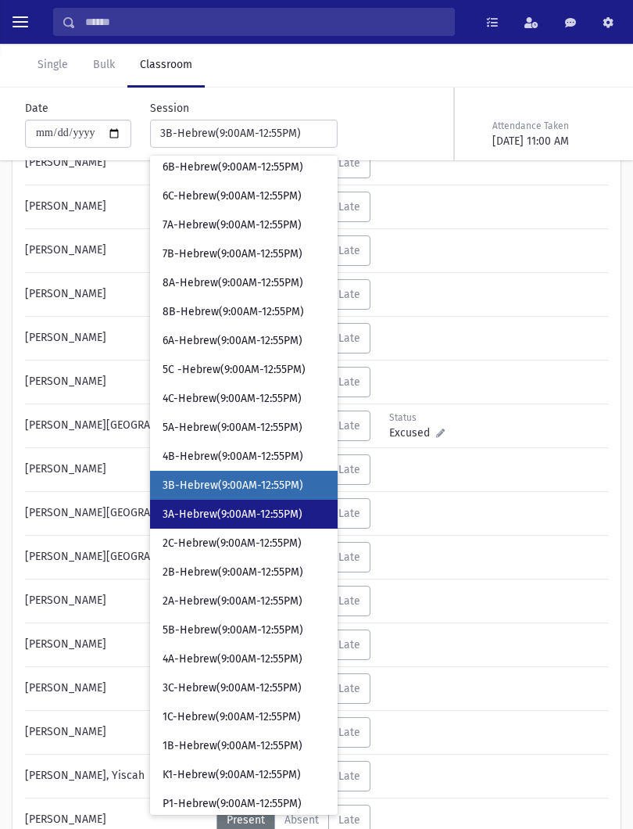
click at [250, 512] on span "3A-Hebrew(9:00AM-12:55PM)" at bounding box center [233, 515] width 140 height 16
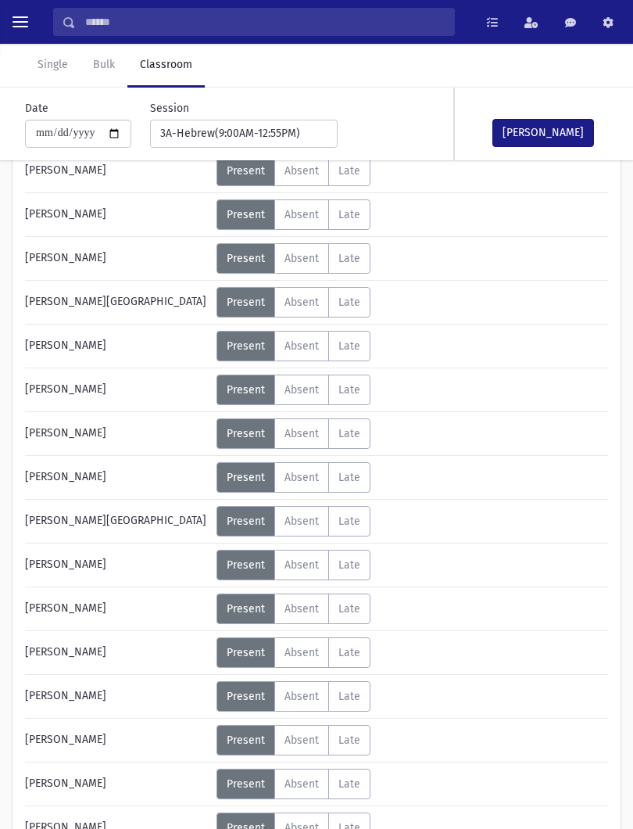
click at [313, 568] on span "Absent" at bounding box center [302, 564] width 34 height 13
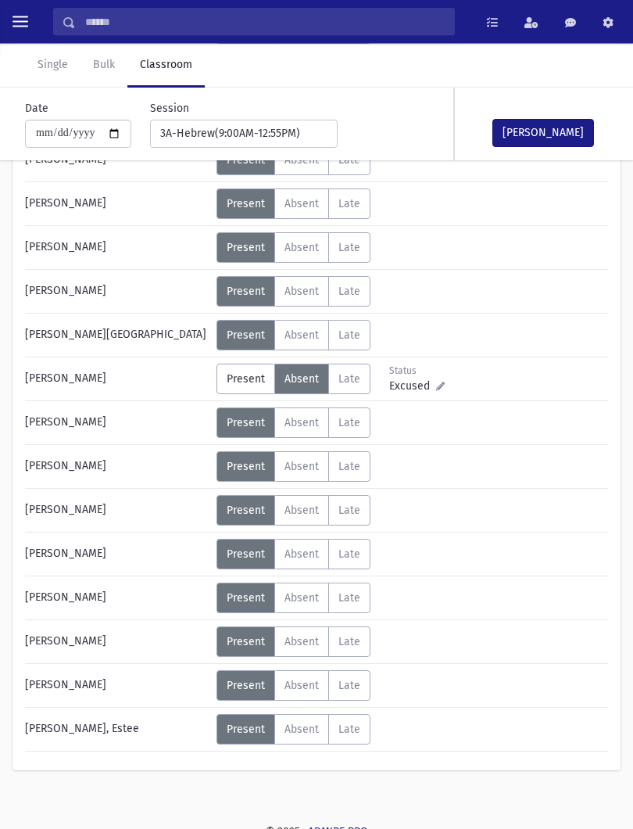
scroll to position [672, 0]
click at [322, 555] on label "Absent A" at bounding box center [301, 554] width 55 height 30
click at [314, 682] on span "Absent" at bounding box center [302, 685] width 34 height 13
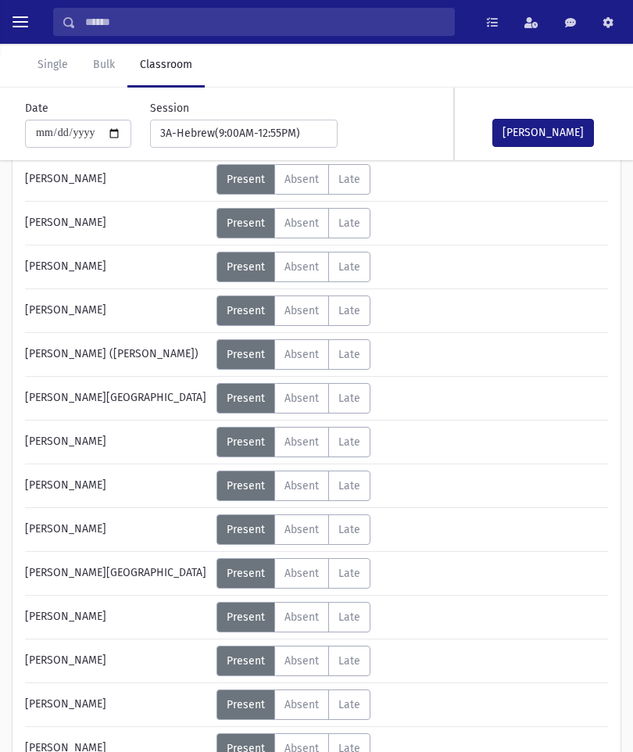
scroll to position [0, 0]
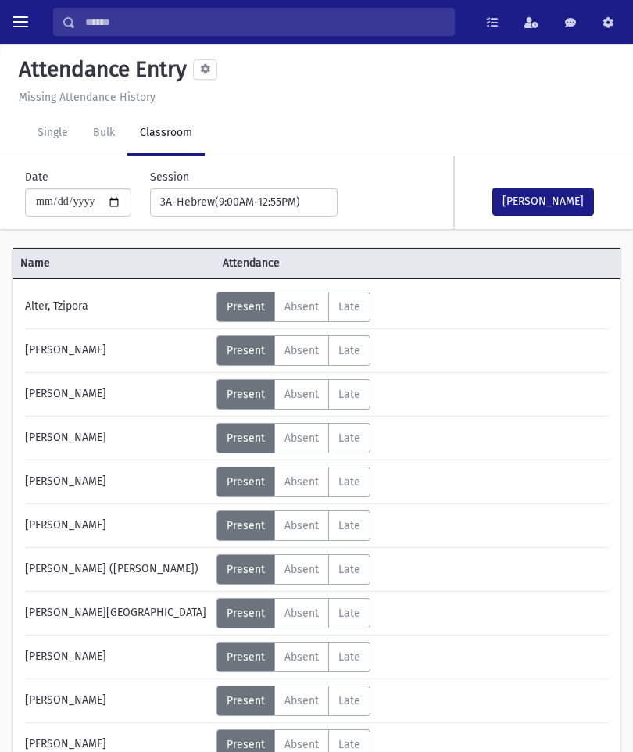
click at [304, 366] on label "Absent A" at bounding box center [301, 350] width 55 height 30
click at [534, 200] on button "[PERSON_NAME]" at bounding box center [544, 202] width 102 height 28
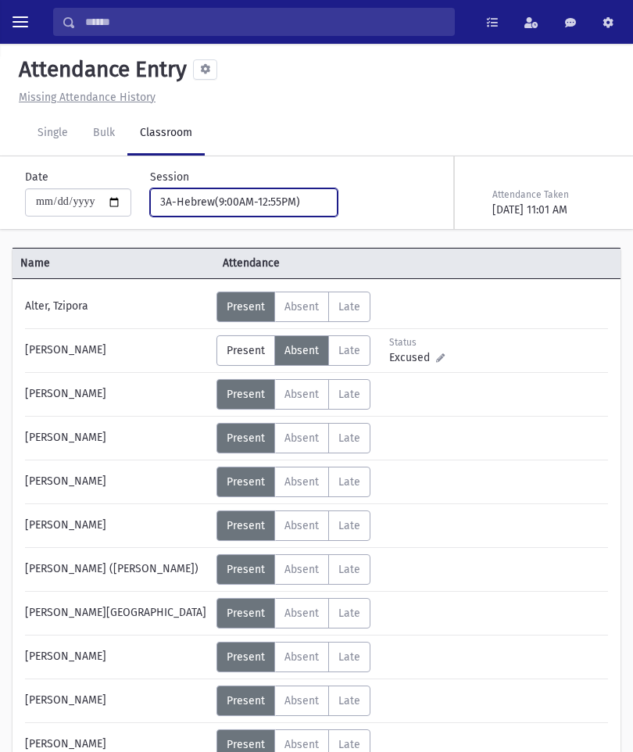
click at [266, 198] on div "3A-Hebrew(9:00AM-12:55PM)" at bounding box center [237, 202] width 155 height 16
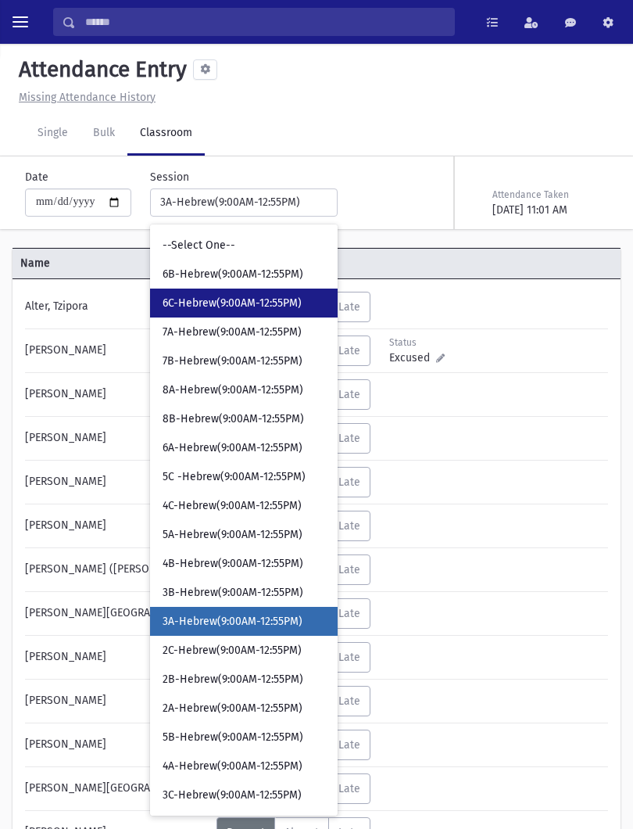
click at [249, 299] on span "6C-Hebrew(9:00AM-12:55PM)" at bounding box center [232, 304] width 139 height 16
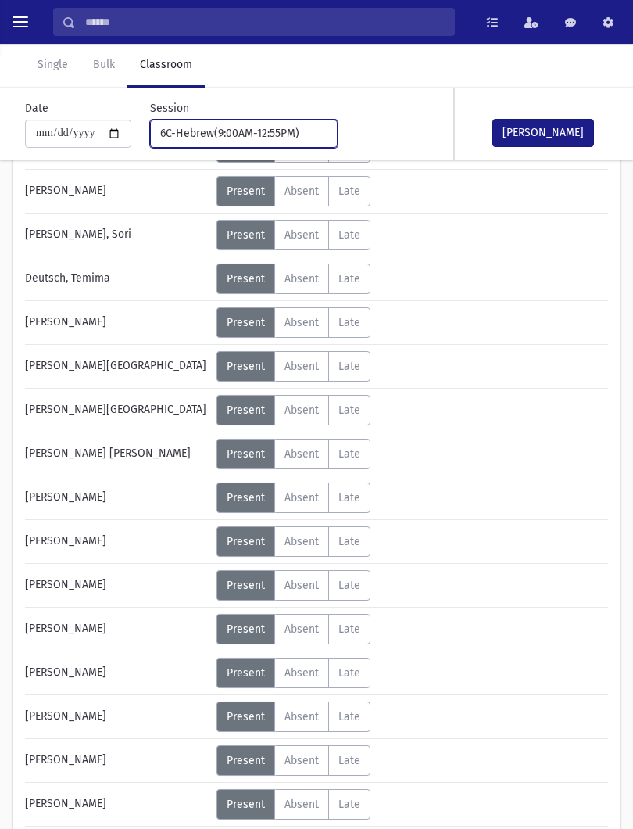
scroll to position [249, 0]
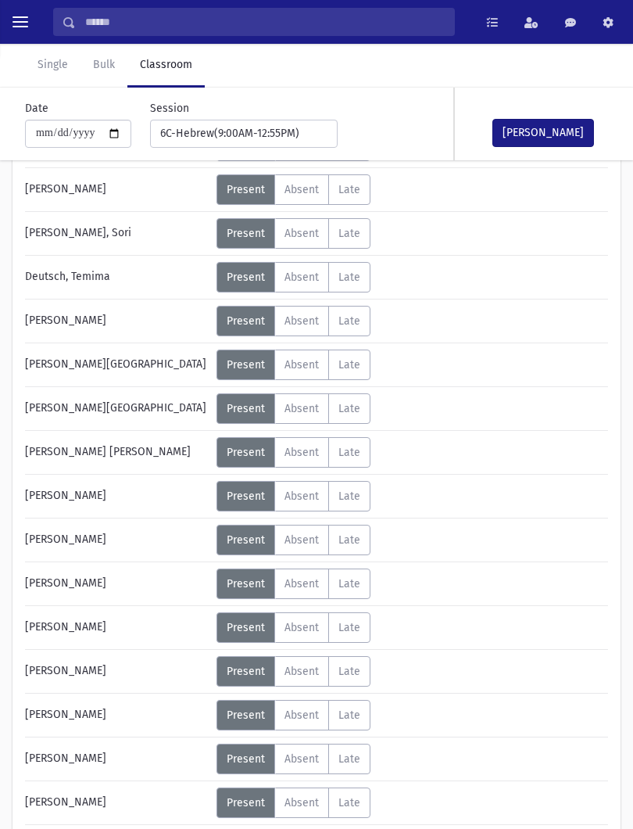
click at [310, 629] on span "Absent" at bounding box center [302, 627] width 34 height 13
click at [570, 136] on button "[PERSON_NAME]" at bounding box center [544, 133] width 102 height 28
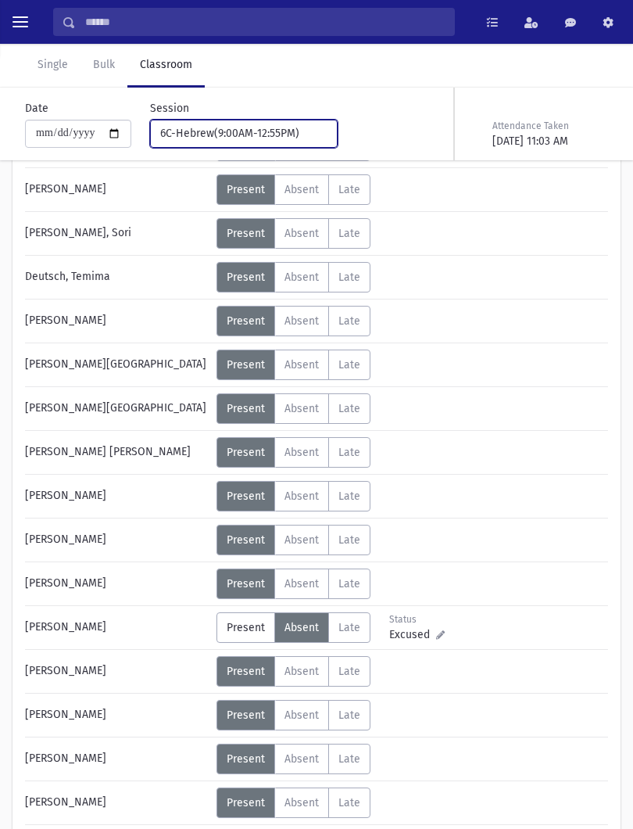
click at [278, 147] on button "6C-Hebrew(9:00AM-12:55PM)" at bounding box center [244, 134] width 188 height 28
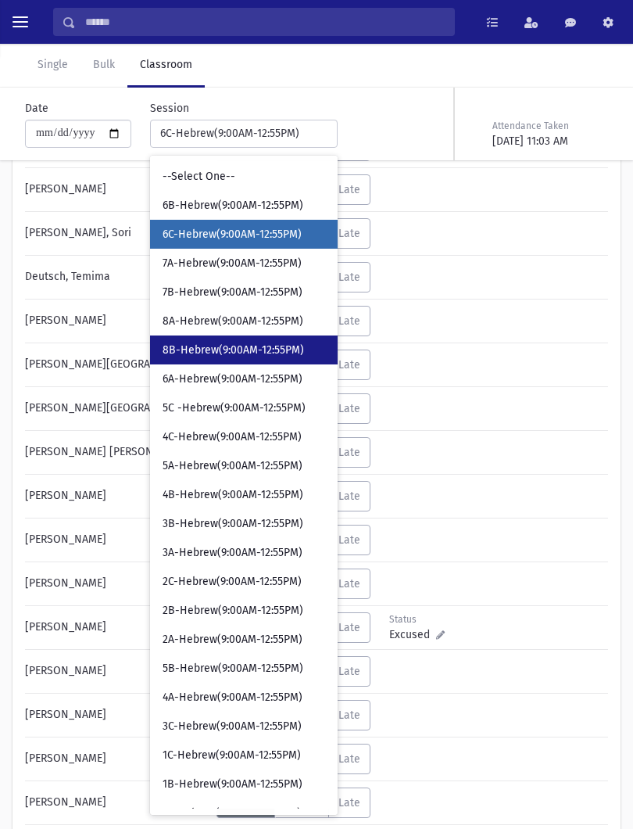
click at [246, 364] on link "8B-Hebrew(9:00AM-12:55PM)" at bounding box center [244, 349] width 188 height 29
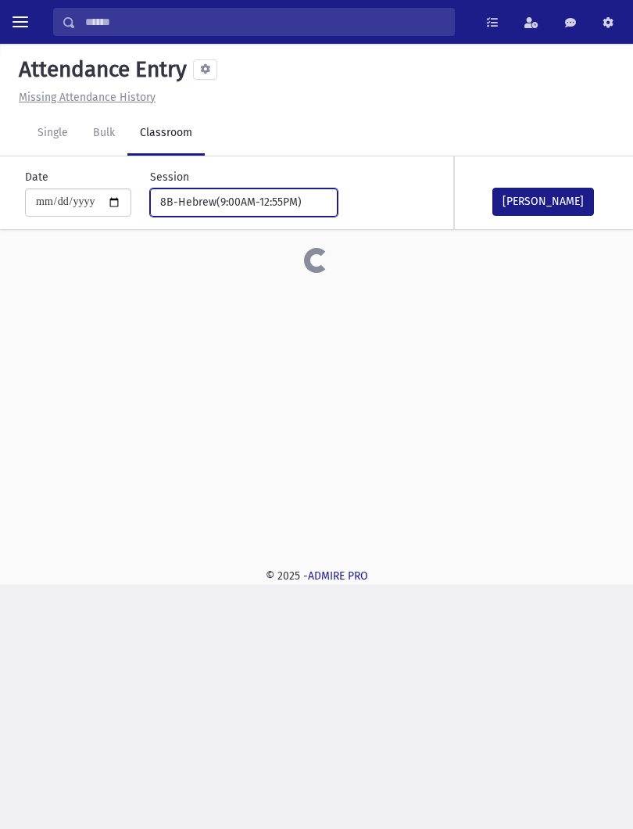
click at [231, 195] on div "8B-Hebrew(9:00AM-12:55PM)" at bounding box center [237, 202] width 155 height 16
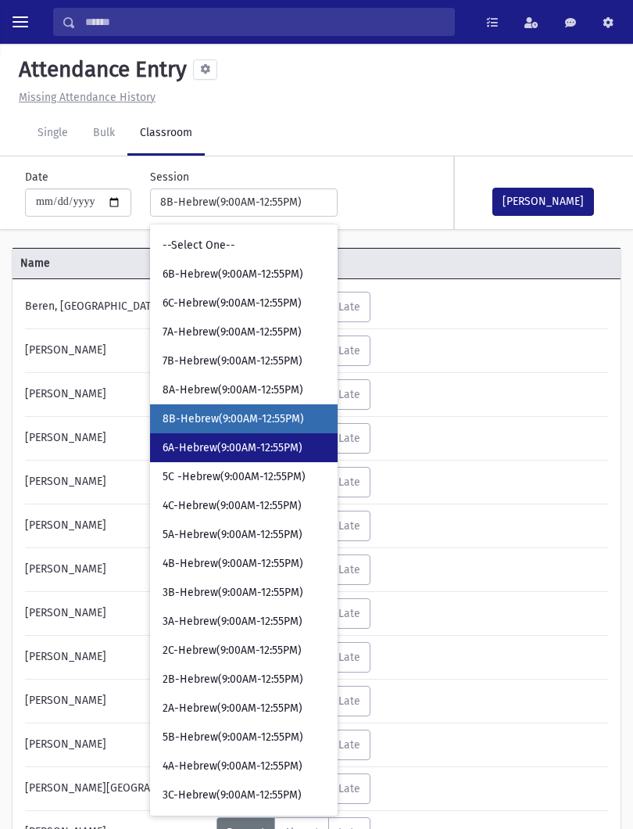
click at [202, 459] on link "6A-Hebrew(9:00AM-12:55PM)" at bounding box center [244, 447] width 188 height 29
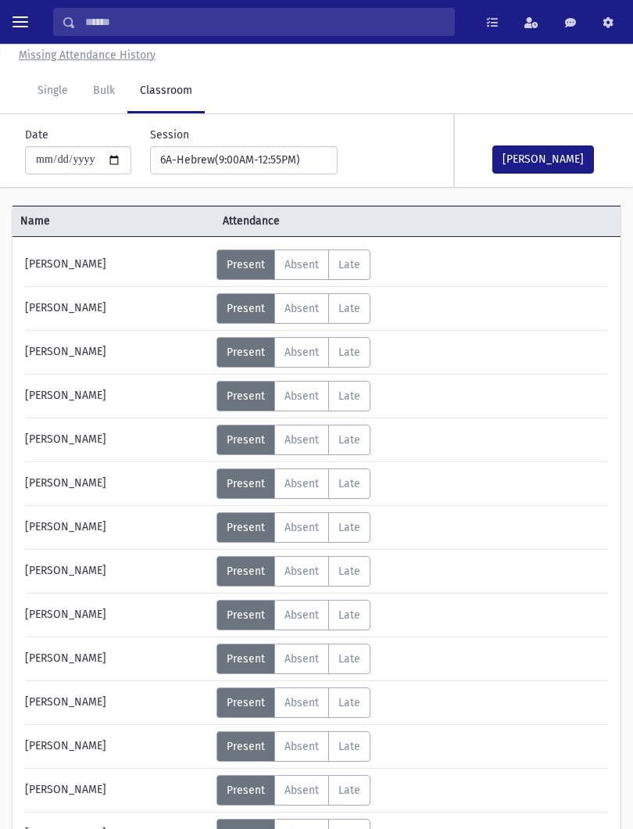
click at [304, 608] on span "Absent" at bounding box center [302, 614] width 34 height 13
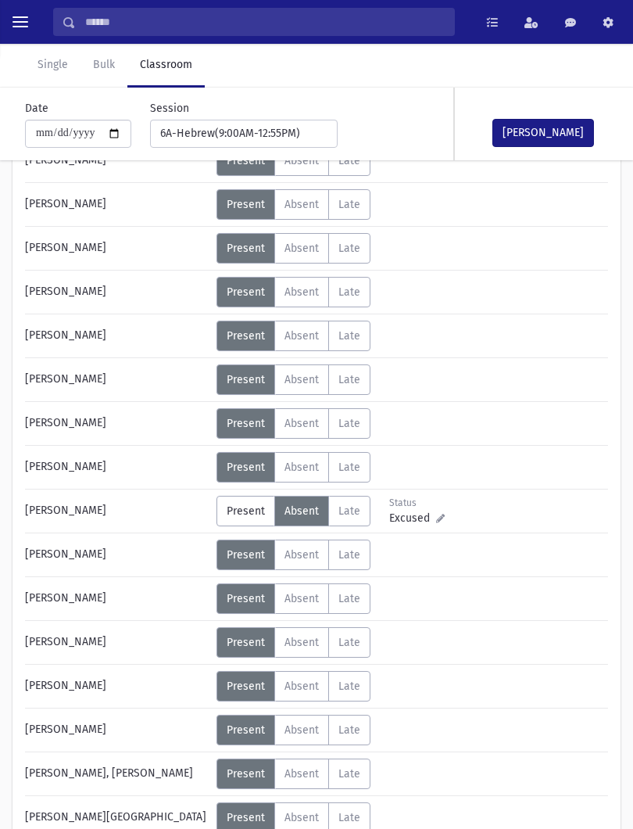
scroll to position [313, 0]
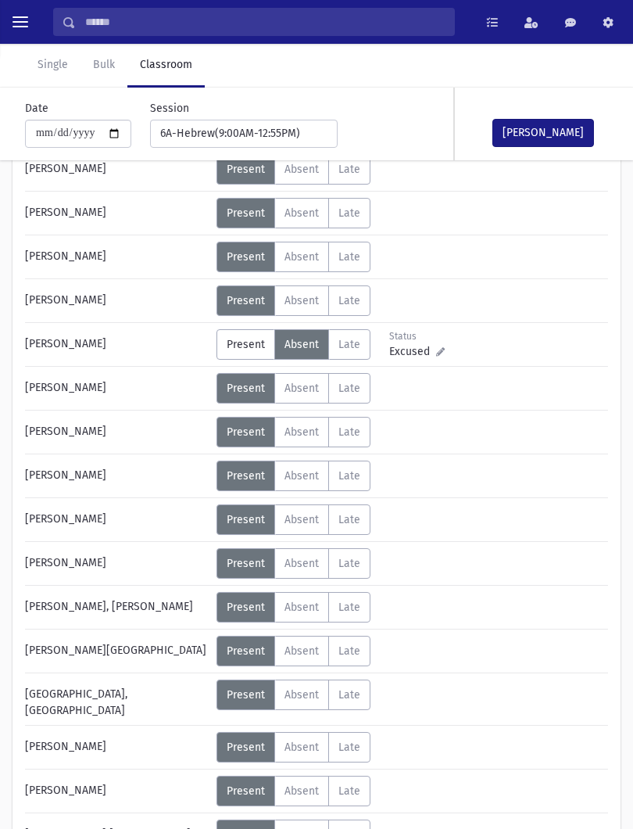
click at [296, 566] on span "Absent" at bounding box center [302, 563] width 34 height 13
click at [570, 120] on button "[PERSON_NAME]" at bounding box center [544, 133] width 102 height 28
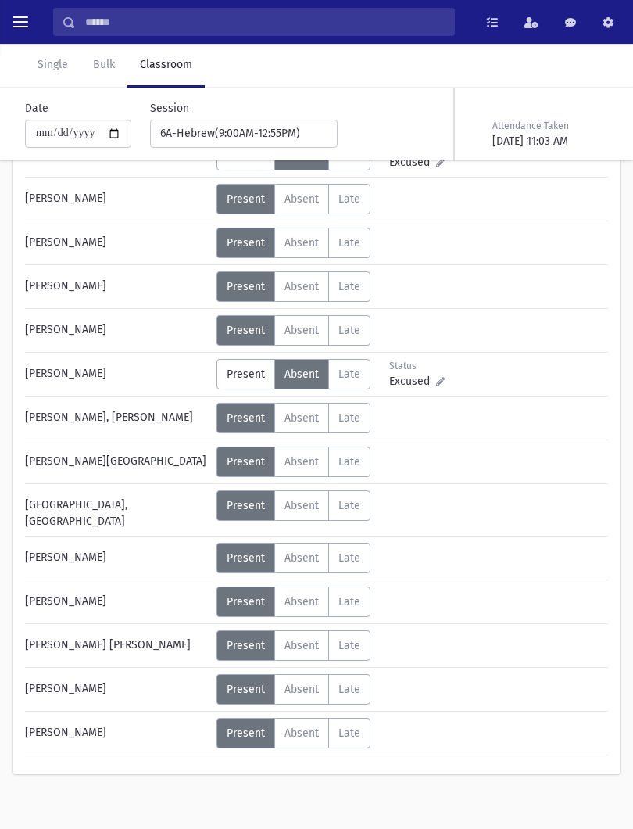
scroll to position [509, 0]
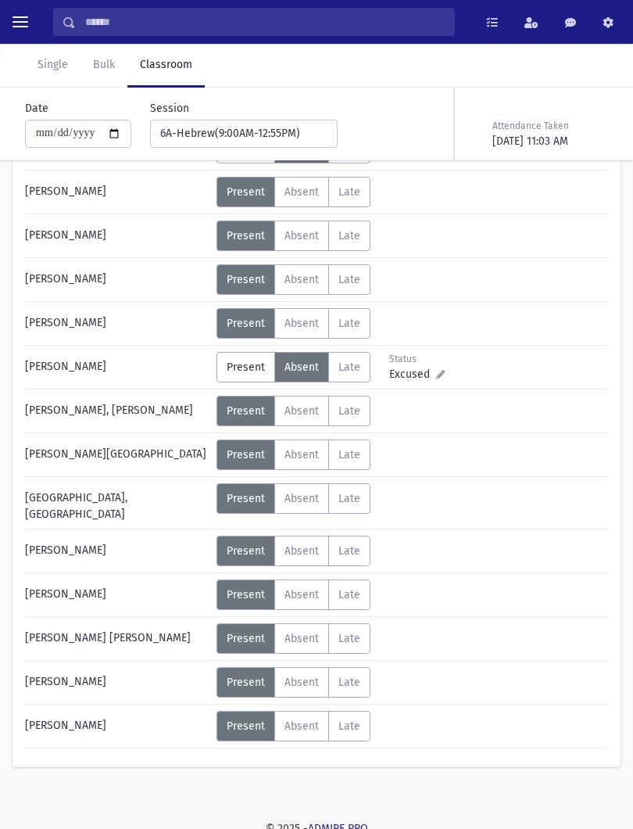
click at [306, 547] on span "Absent" at bounding box center [302, 550] width 34 height 13
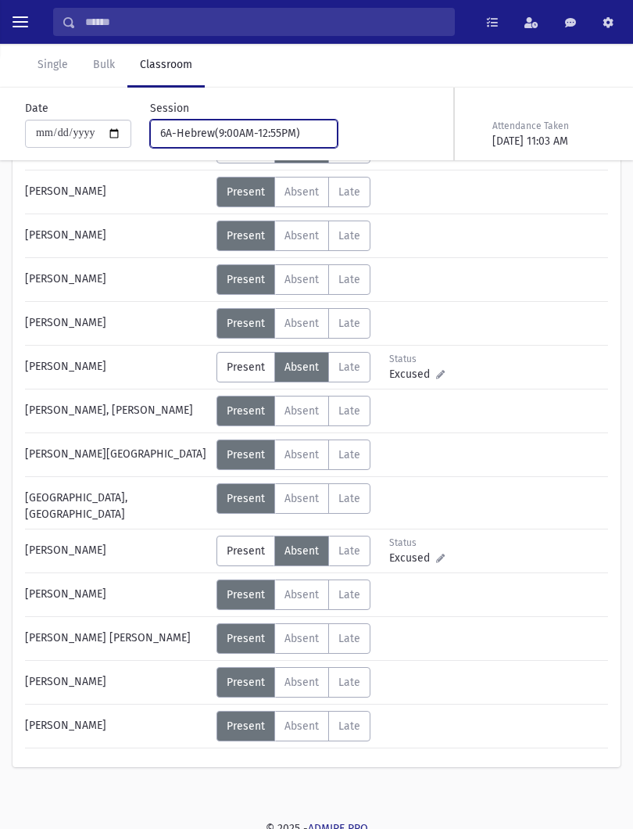
click at [245, 131] on div "6A-Hebrew(9:00AM-12:55PM)" at bounding box center [237, 133] width 155 height 16
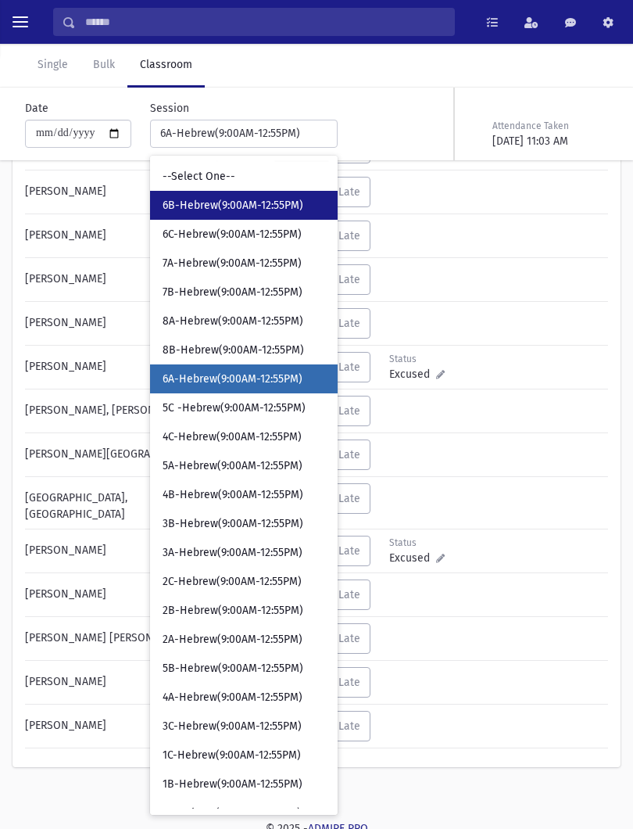
click at [263, 195] on link "6B-Hebrew(9:00AM-12:55PM)" at bounding box center [244, 205] width 188 height 29
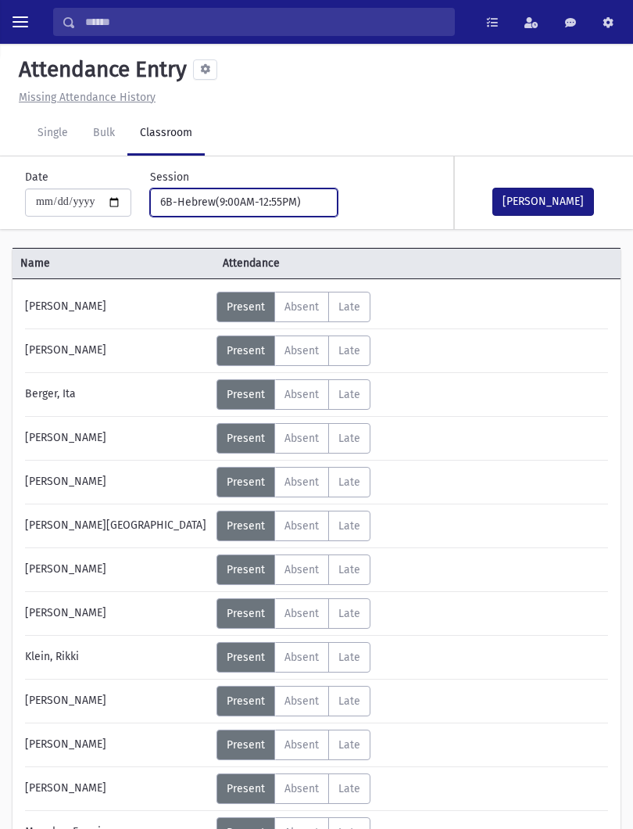
click at [263, 188] on button "6B-Hebrew(9:00AM-12:55PM)" at bounding box center [244, 202] width 188 height 28
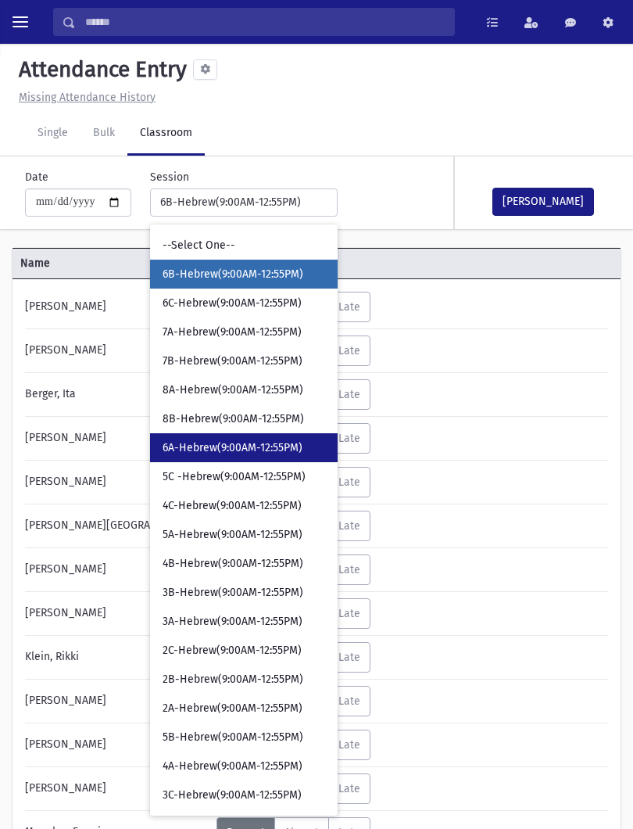
click at [222, 433] on link "6A-Hebrew(9:00AM-12:55PM)" at bounding box center [244, 447] width 188 height 29
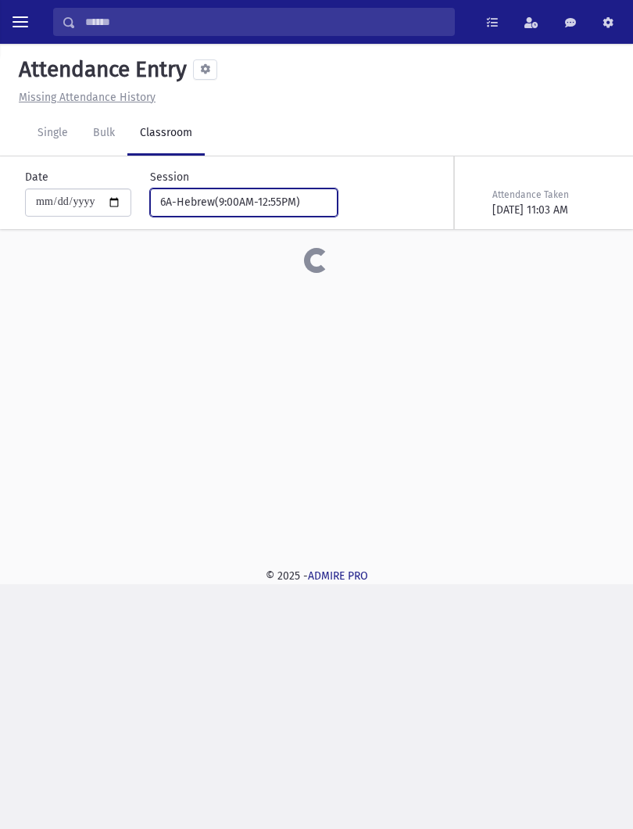
click at [263, 197] on div "6A-Hebrew(9:00AM-12:55PM)" at bounding box center [237, 202] width 155 height 16
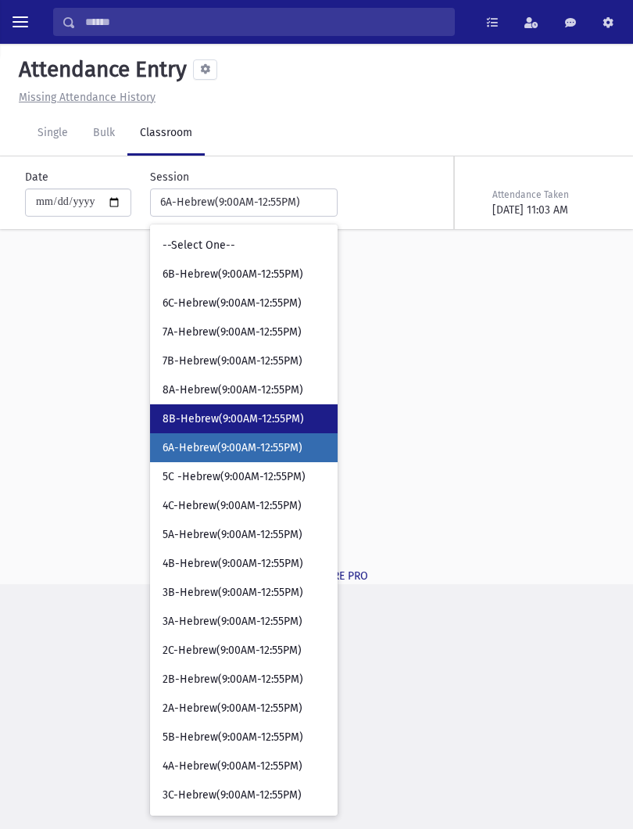
click at [235, 414] on span "8B-Hebrew(9:00AM-12:55PM)" at bounding box center [233, 419] width 141 height 16
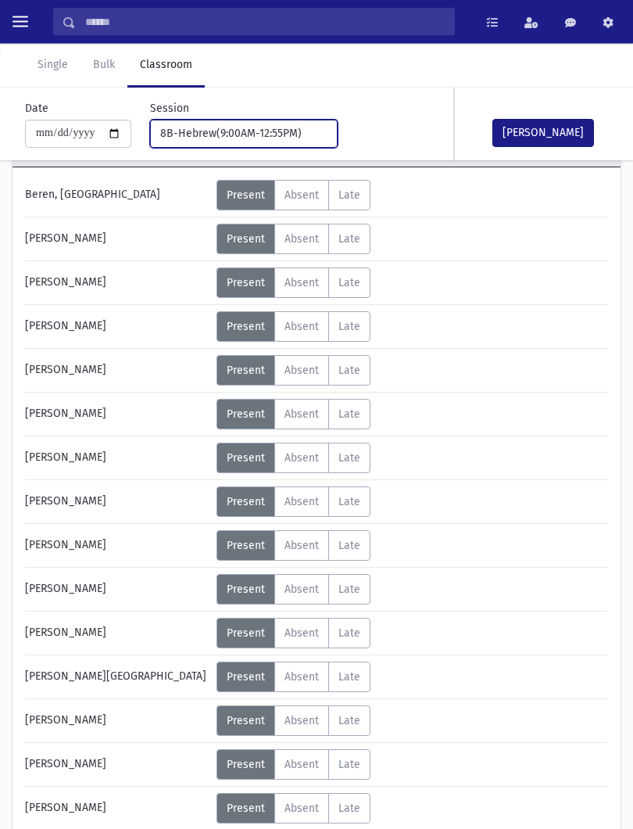
scroll to position [370, 0]
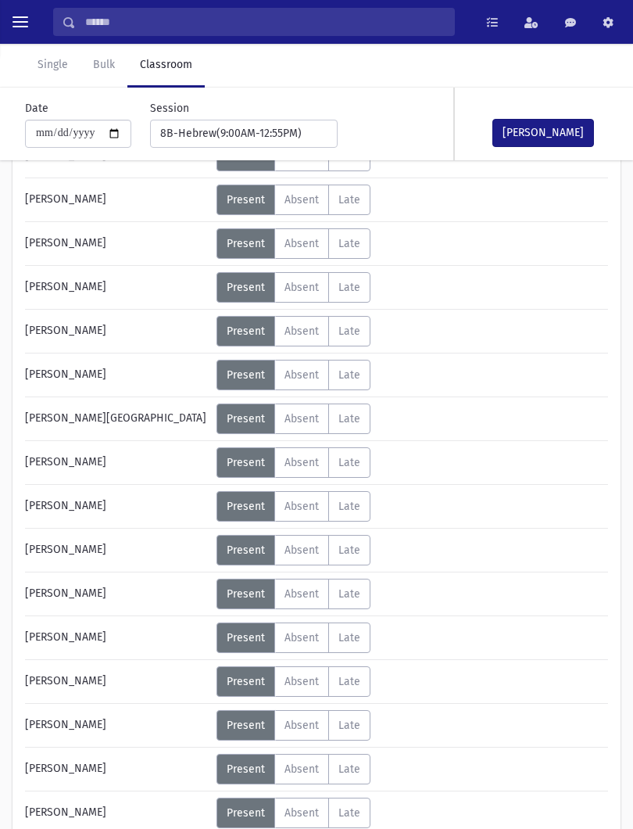
click at [310, 673] on label "Absent A" at bounding box center [301, 681] width 55 height 30
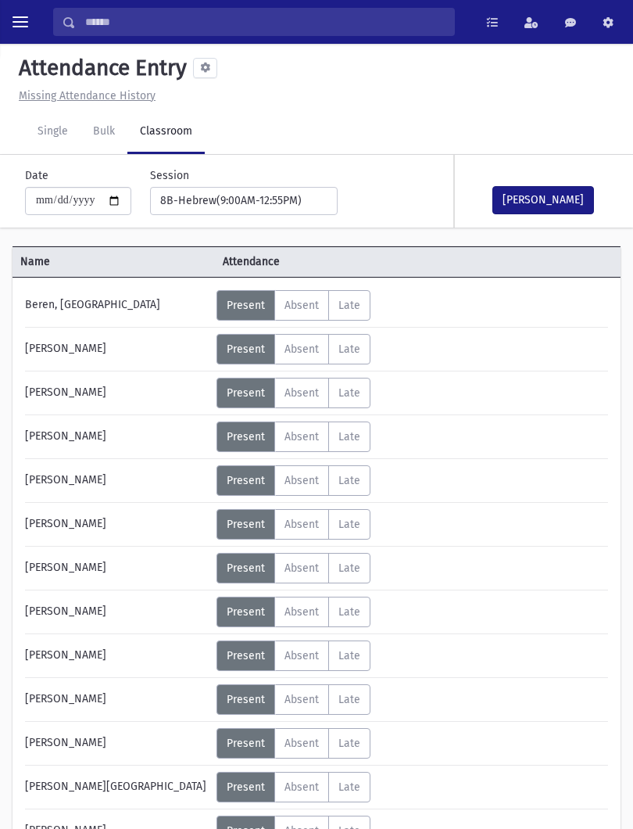
scroll to position [4, 0]
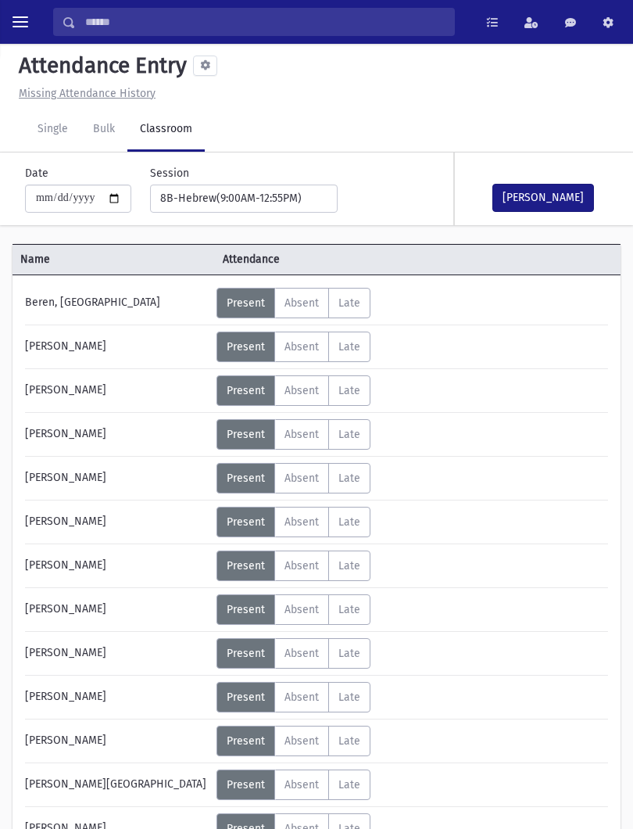
click at [300, 348] on span "Absent" at bounding box center [302, 346] width 34 height 13
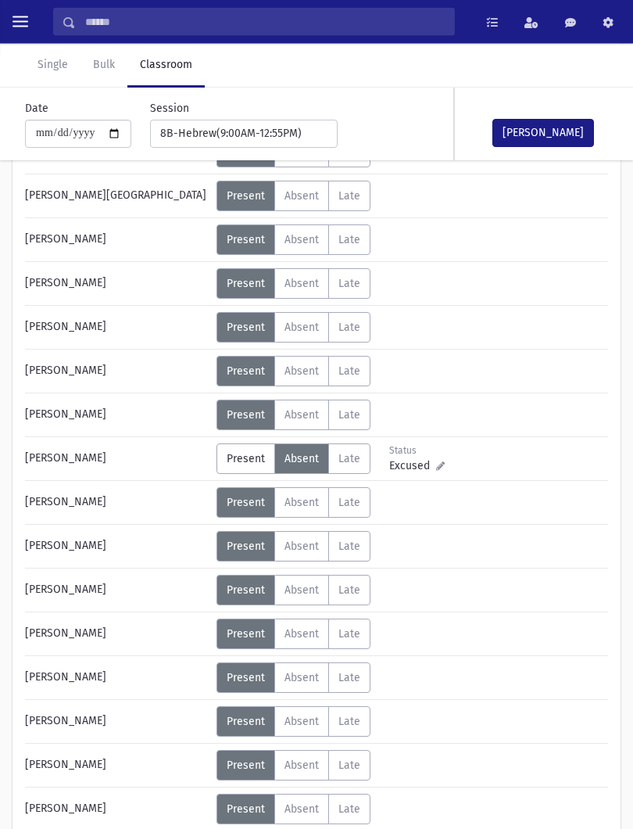
scroll to position [593, 0]
click at [317, 729] on label "Absent A" at bounding box center [301, 721] width 55 height 30
click at [553, 137] on button "[PERSON_NAME]" at bounding box center [544, 133] width 102 height 28
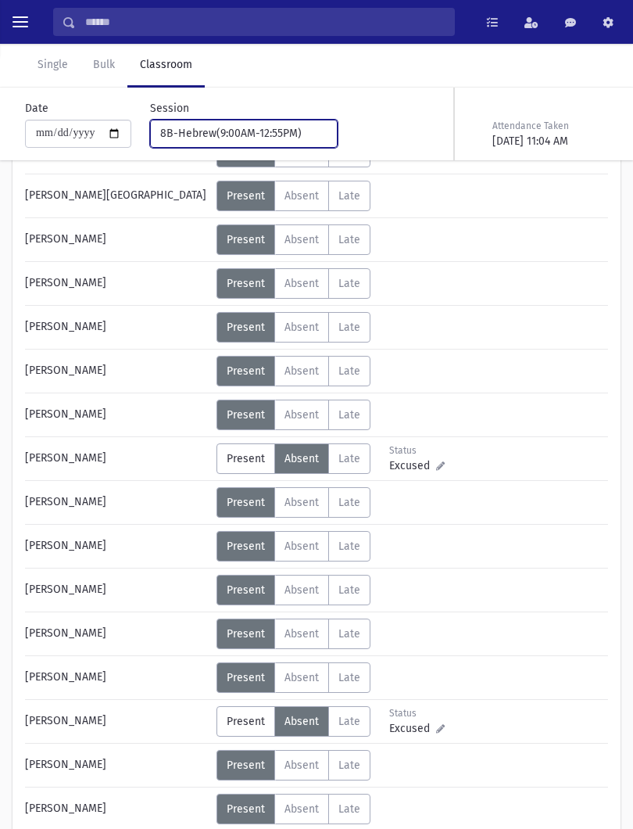
click at [280, 133] on div "8B-Hebrew(9:00AM-12:55PM)" at bounding box center [237, 133] width 155 height 16
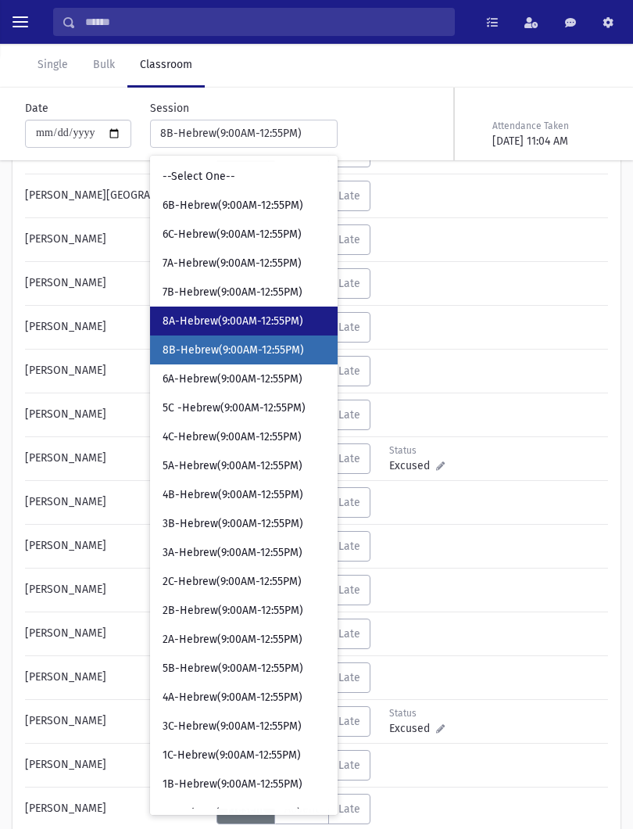
click at [250, 324] on span "8A-Hebrew(9:00AM-12:55PM)" at bounding box center [233, 321] width 141 height 16
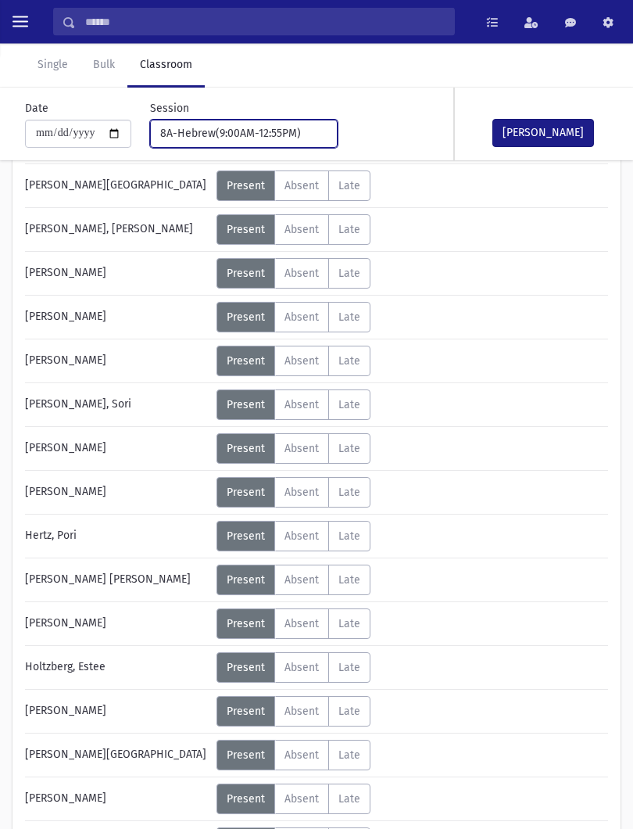
scroll to position [165, 0]
click at [298, 532] on span "Absent" at bounding box center [302, 535] width 34 height 13
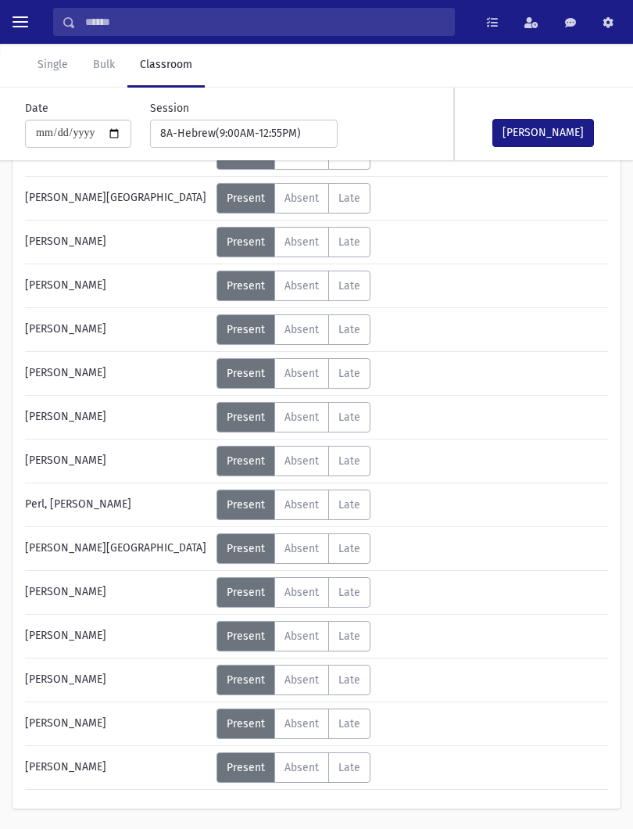
scroll to position [772, 0]
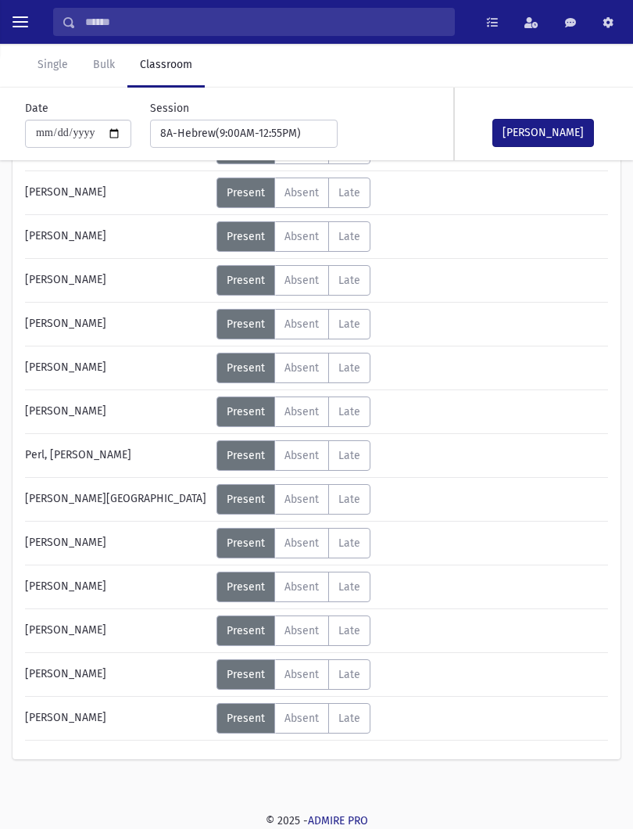
click at [310, 639] on label "Absent A" at bounding box center [301, 630] width 55 height 30
click at [310, 672] on span "Absent" at bounding box center [302, 674] width 34 height 13
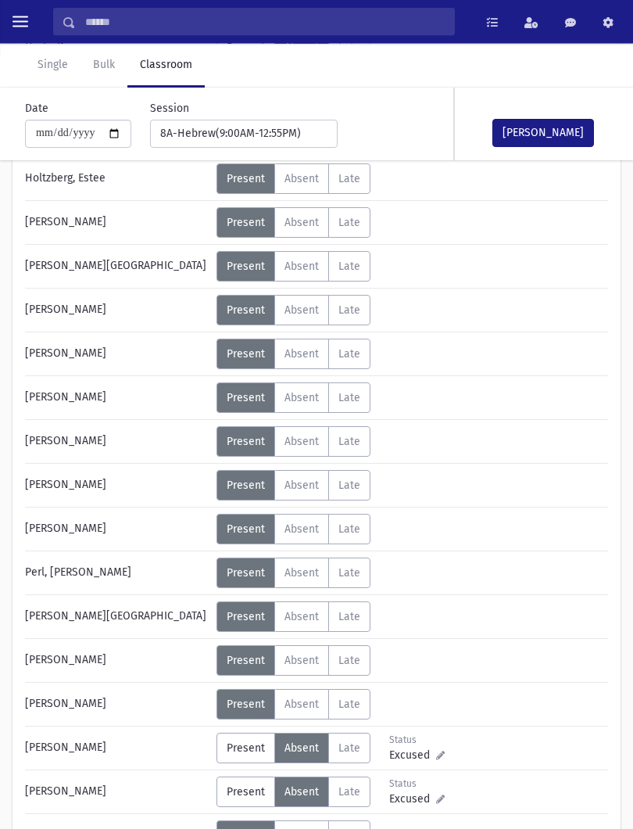
scroll to position [654, 0]
click at [317, 657] on span "Absent" at bounding box center [302, 660] width 34 height 13
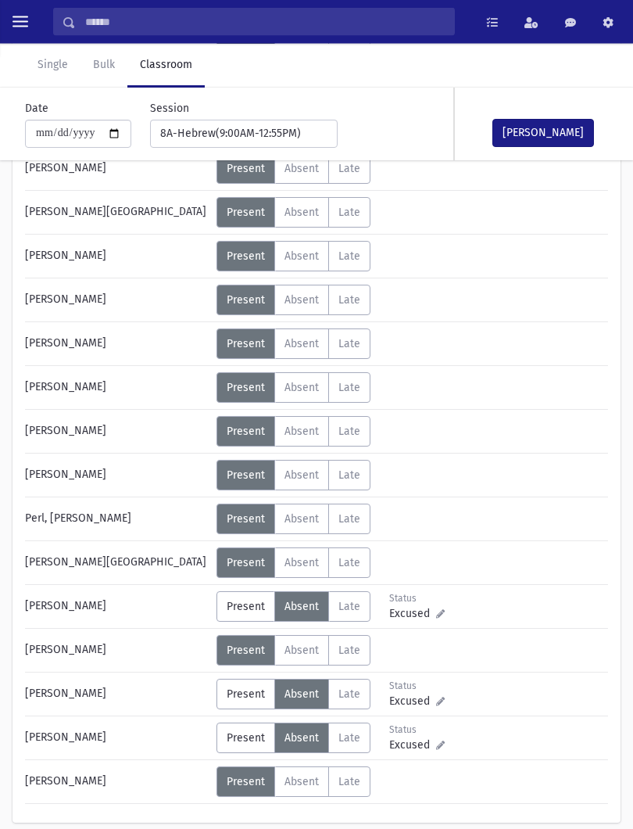
scroll to position [707, 0]
click at [328, 651] on label "Absent A" at bounding box center [301, 650] width 55 height 30
click at [546, 122] on button "[PERSON_NAME]" at bounding box center [544, 133] width 102 height 28
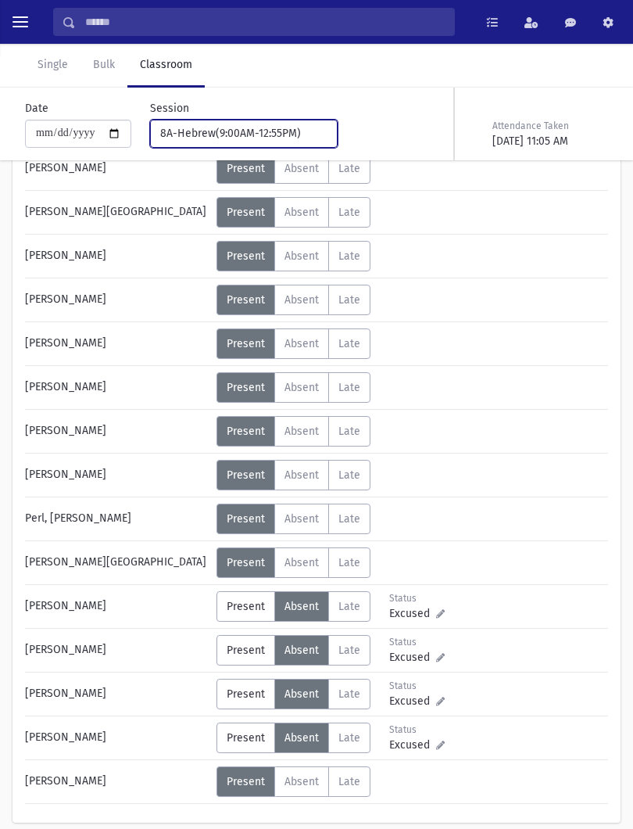
click at [277, 130] on div "8A-Hebrew(9:00AM-12:55PM)" at bounding box center [237, 133] width 155 height 16
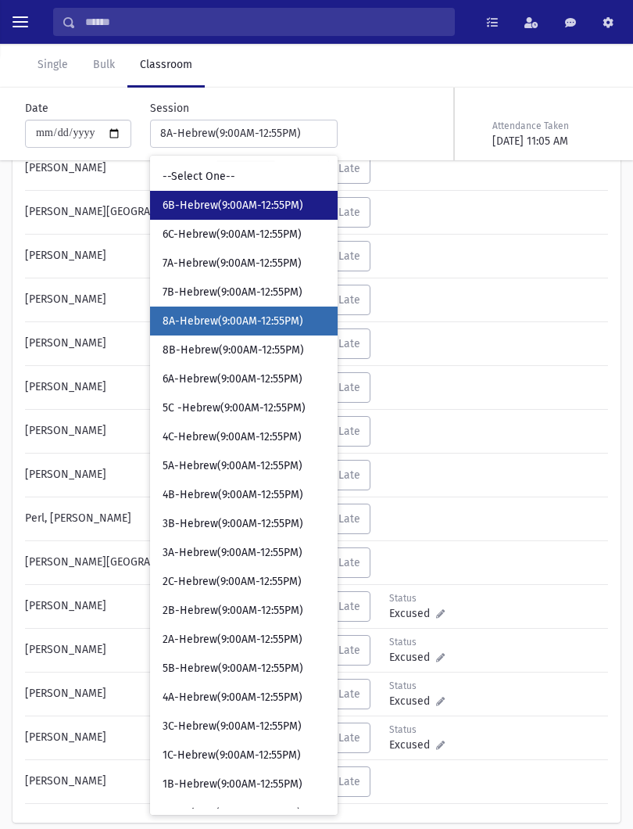
click at [253, 202] on span "6B-Hebrew(9:00AM-12:55PM)" at bounding box center [233, 206] width 141 height 16
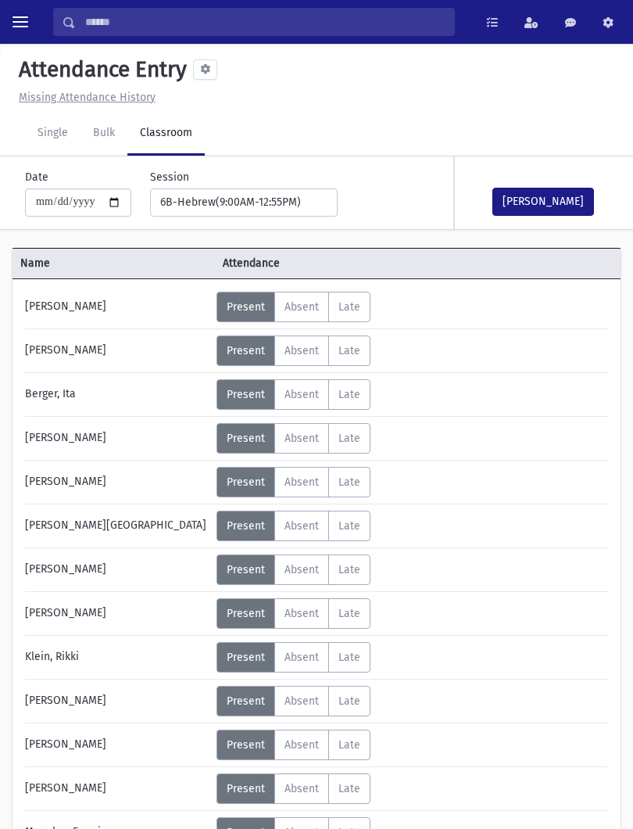
click at [320, 650] on label "Absent A" at bounding box center [301, 657] width 55 height 30
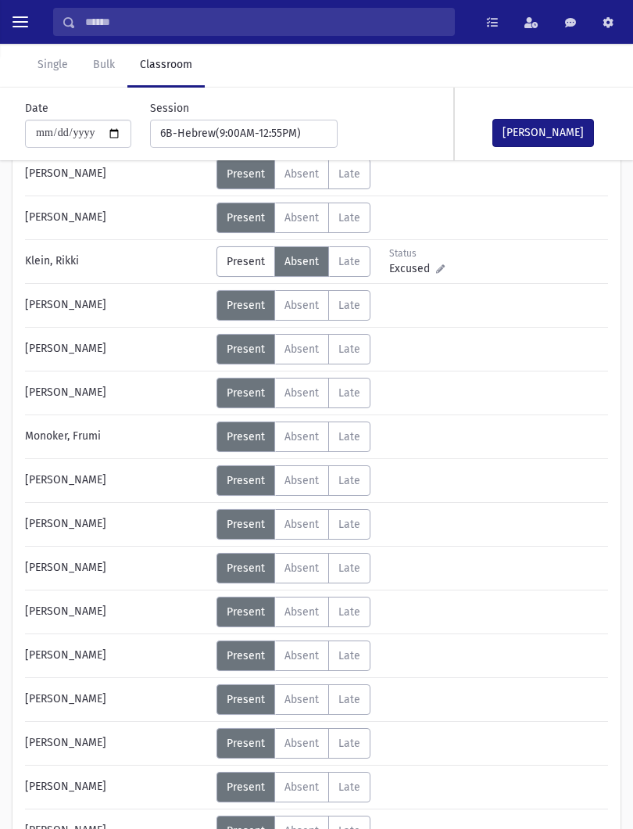
scroll to position [553, 0]
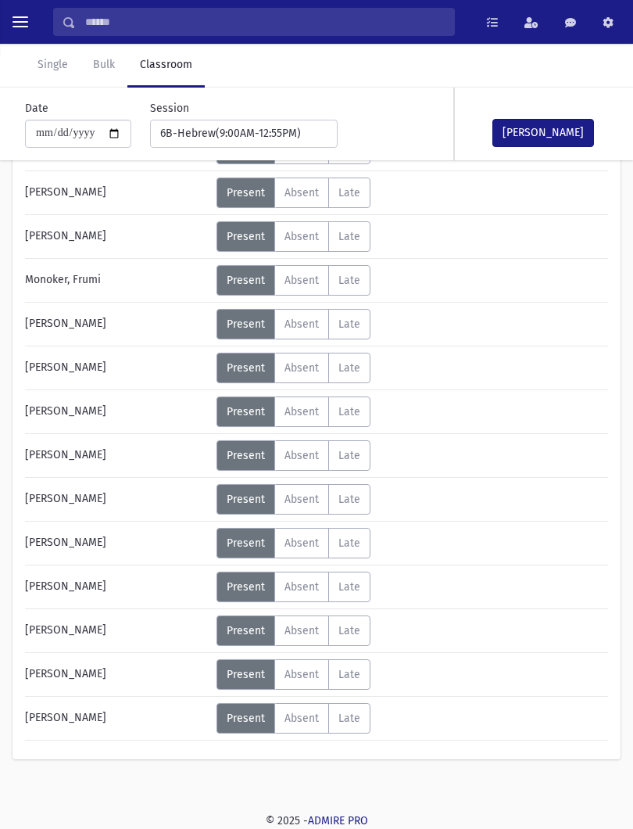
click at [301, 468] on label "Absent A" at bounding box center [301, 455] width 55 height 30
click at [321, 551] on label "Absent A" at bounding box center [301, 543] width 55 height 30
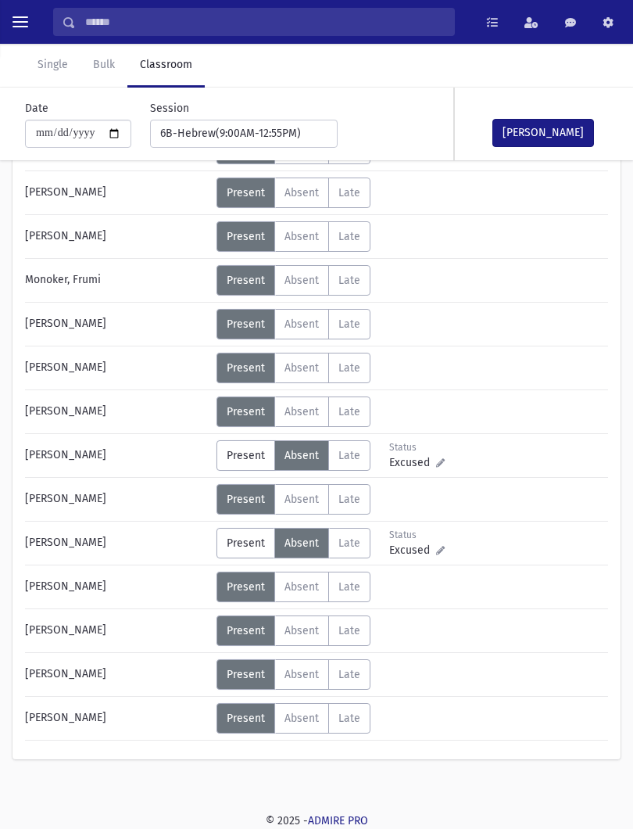
click at [563, 139] on button "[PERSON_NAME]" at bounding box center [544, 133] width 102 height 28
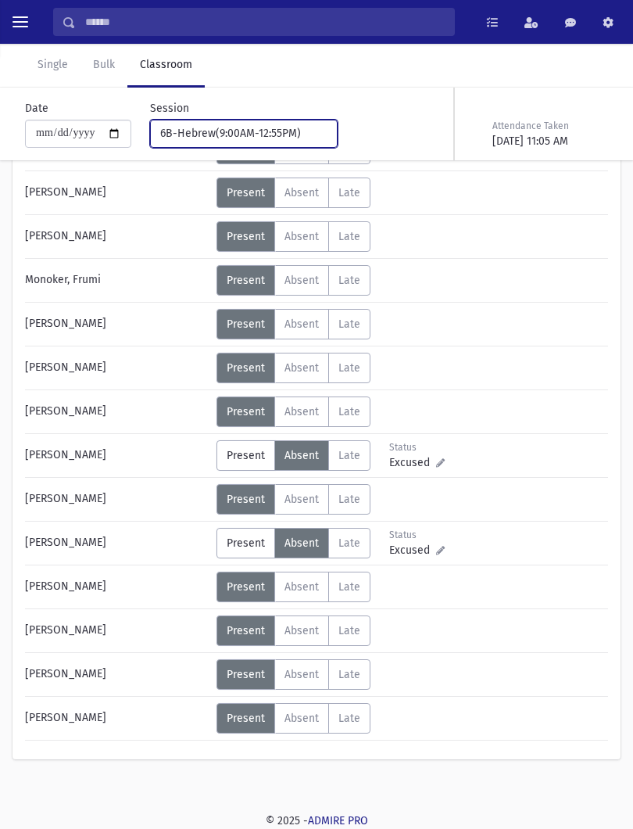
click at [285, 143] on button "6B-Hebrew(9:00AM-12:55PM)" at bounding box center [244, 134] width 188 height 28
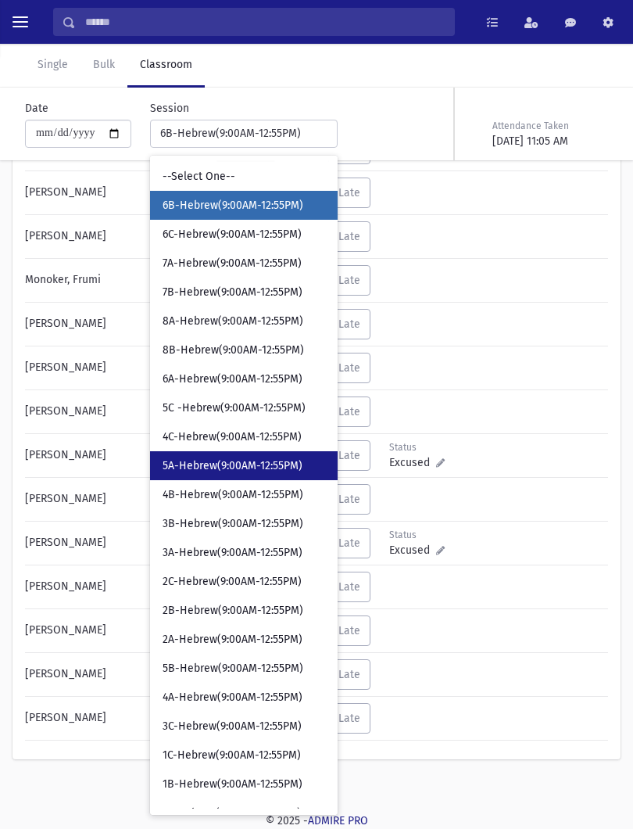
click at [234, 467] on span "5A-Hebrew(9:00AM-12:55PM)" at bounding box center [233, 466] width 140 height 16
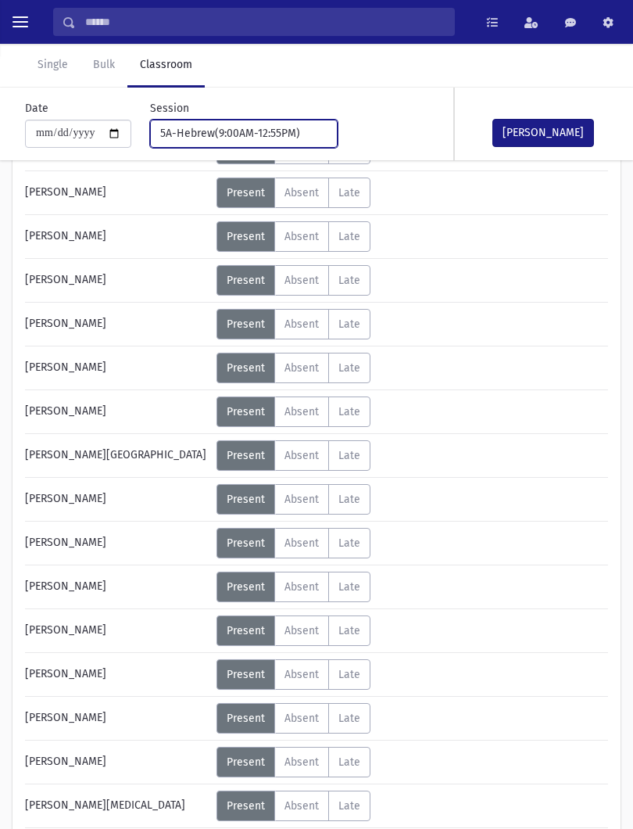
scroll to position [640, 0]
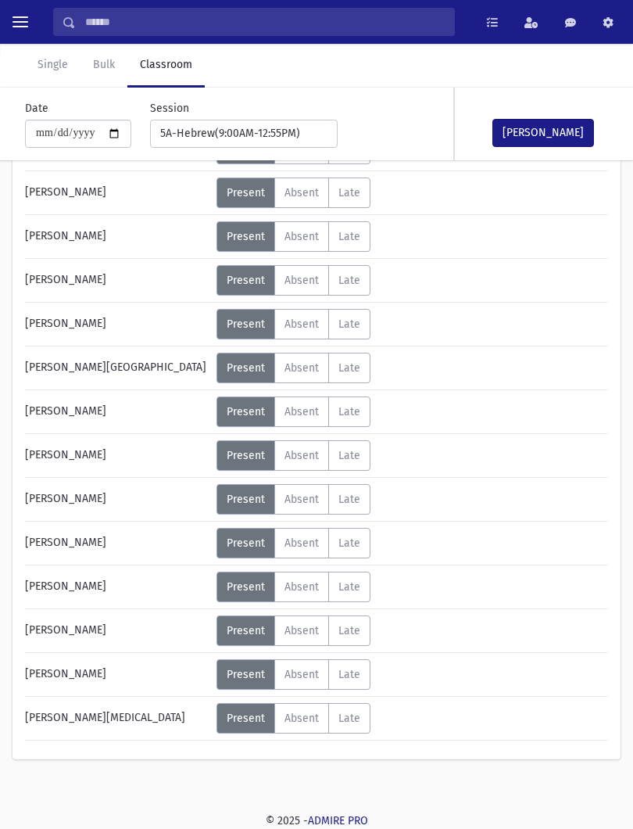
click at [306, 718] on span "Absent" at bounding box center [302, 717] width 34 height 13
click at [331, 360] on label "Late L" at bounding box center [349, 368] width 42 height 30
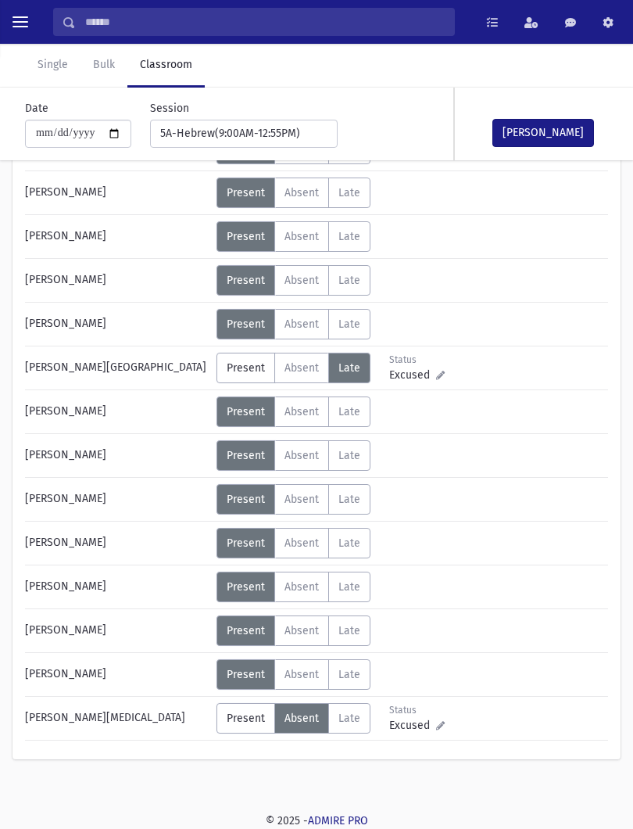
click at [299, 367] on span "Absent" at bounding box center [302, 367] width 34 height 13
click at [561, 135] on button "[PERSON_NAME]" at bounding box center [544, 133] width 102 height 28
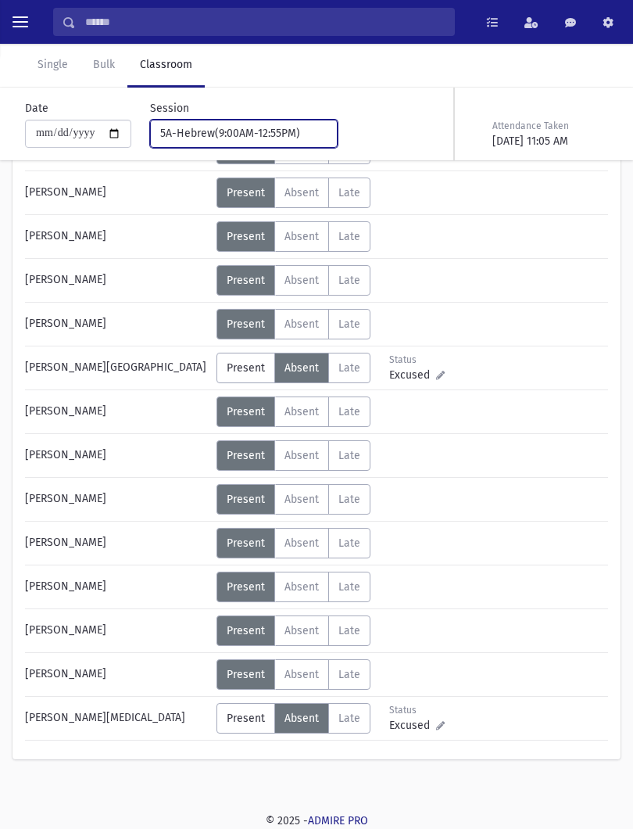
click at [217, 145] on button "5A-Hebrew(9:00AM-12:55PM)" at bounding box center [244, 134] width 188 height 28
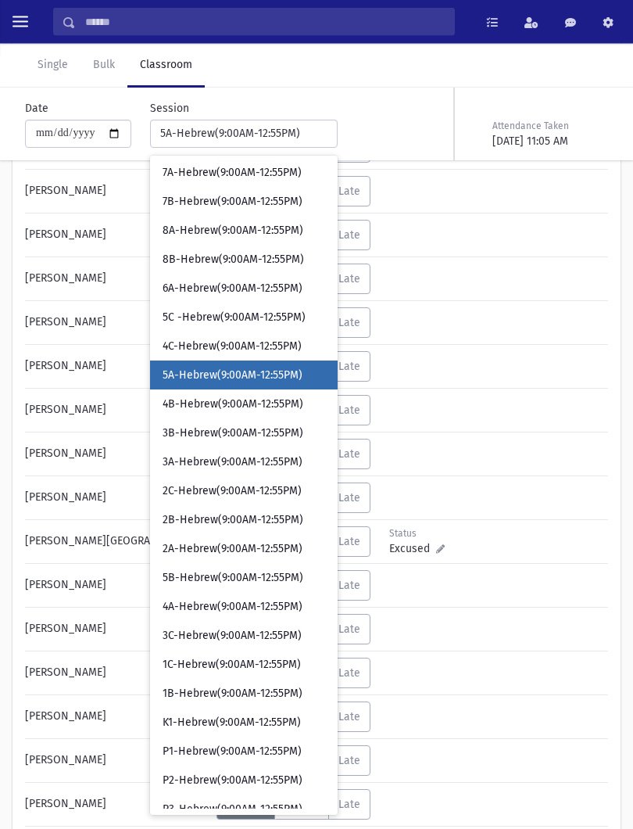
scroll to position [107, 0]
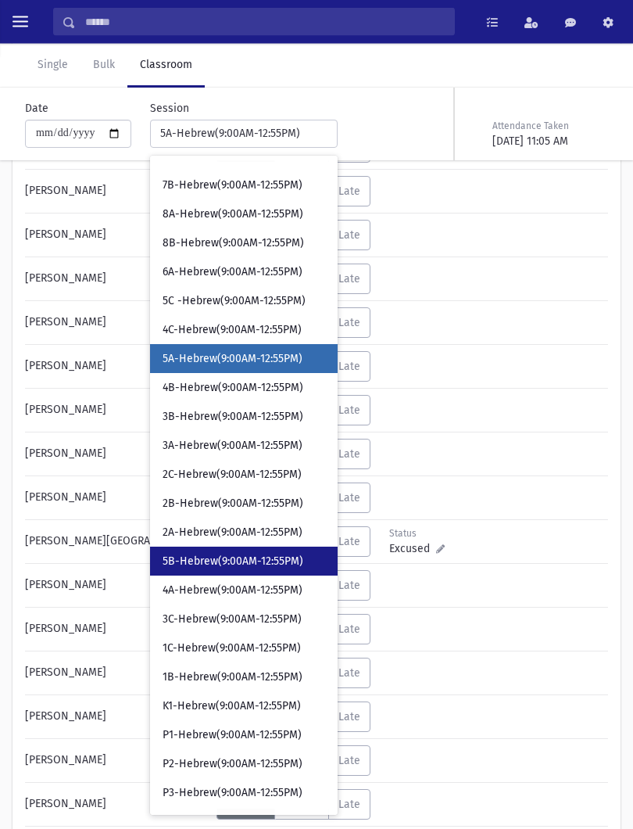
click at [235, 555] on span "5B-Hebrew(9:00AM-12:55PM)" at bounding box center [233, 561] width 141 height 16
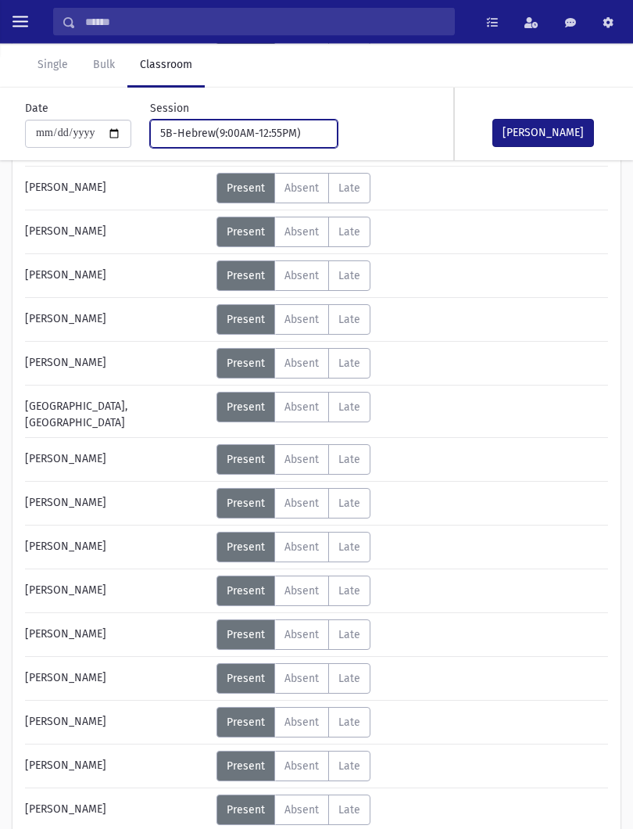
scroll to position [434, 0]
click at [317, 496] on span "Absent" at bounding box center [302, 502] width 34 height 13
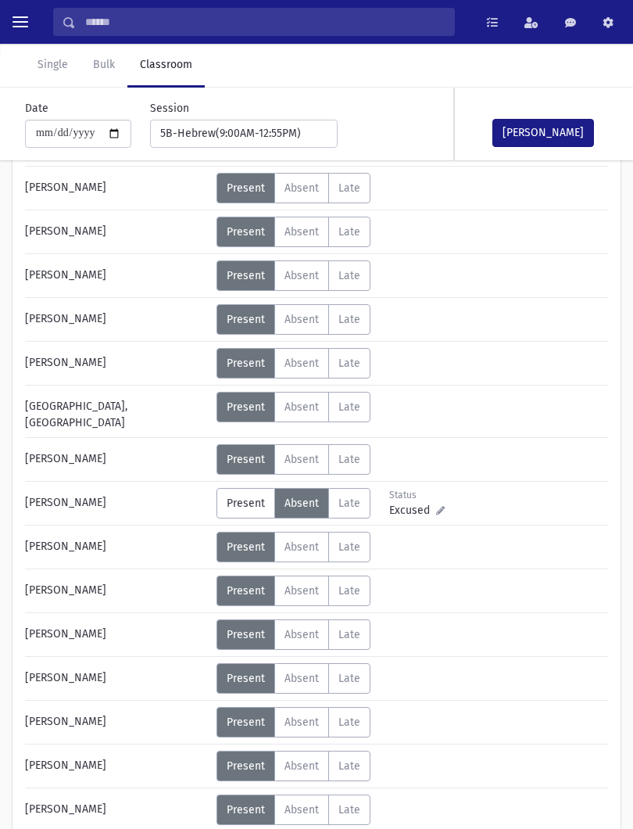
click at [561, 127] on button "[PERSON_NAME]" at bounding box center [544, 133] width 102 height 28
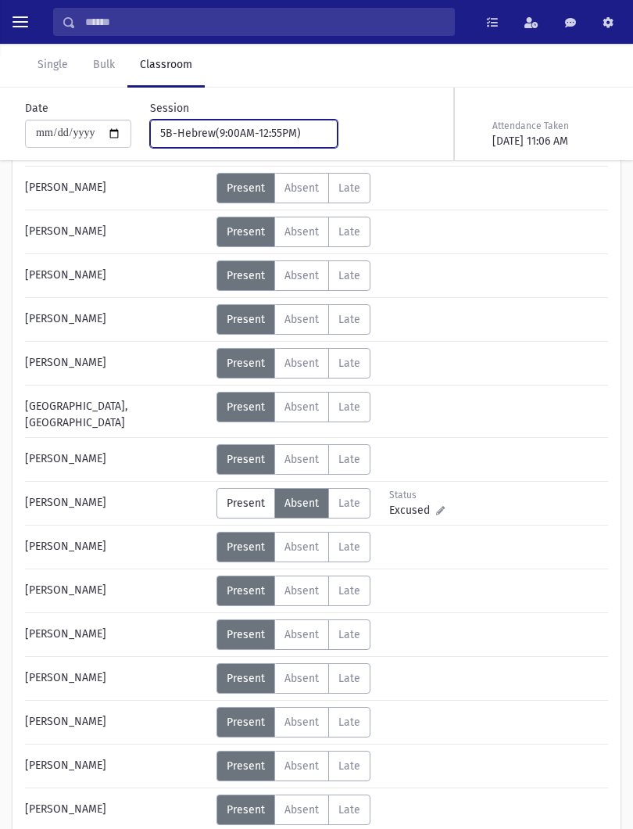
click at [248, 137] on div "5B-Hebrew(9:00AM-12:55PM)" at bounding box center [237, 133] width 155 height 16
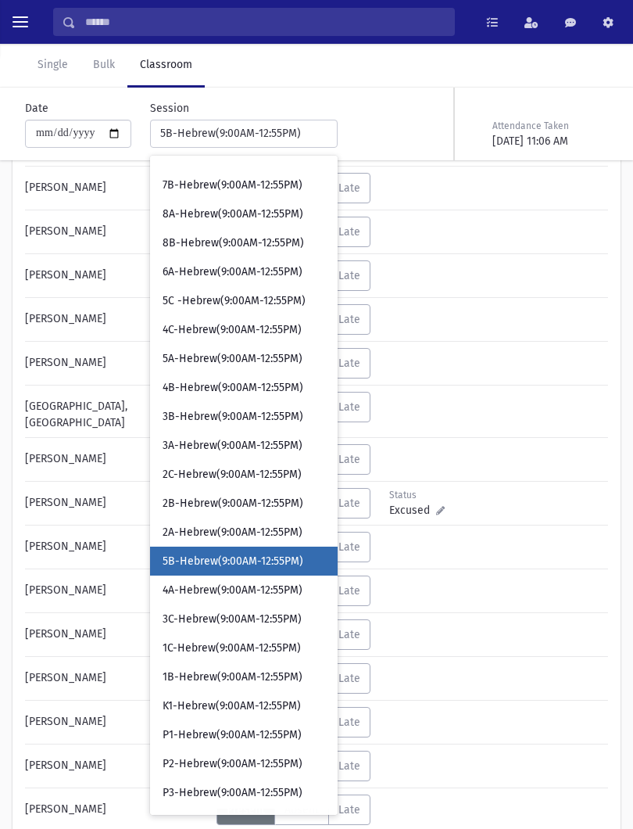
scroll to position [183, 0]
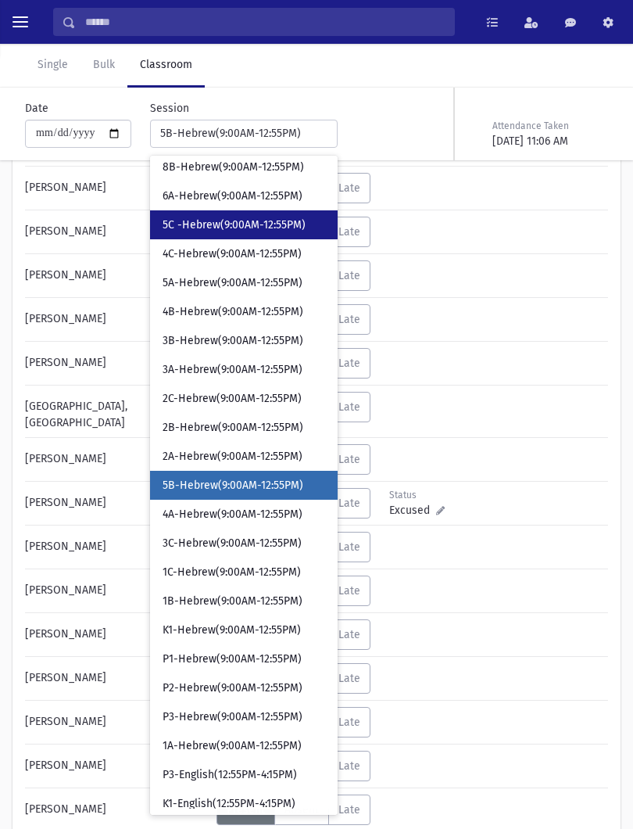
click at [254, 231] on span "5C -Hebrew(9:00AM-12:55PM)" at bounding box center [234, 225] width 143 height 16
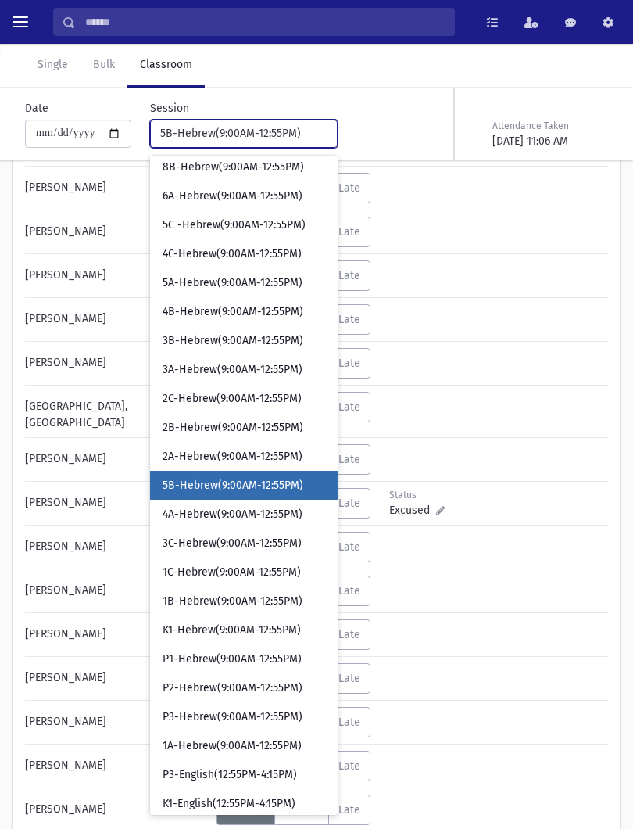
select select "****"
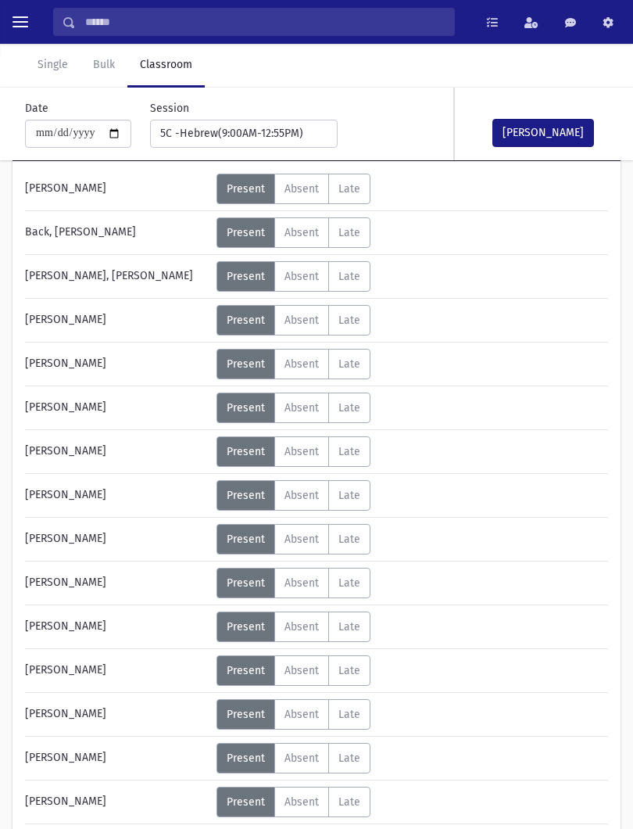
click at [298, 349] on label "Absent A" at bounding box center [301, 364] width 55 height 30
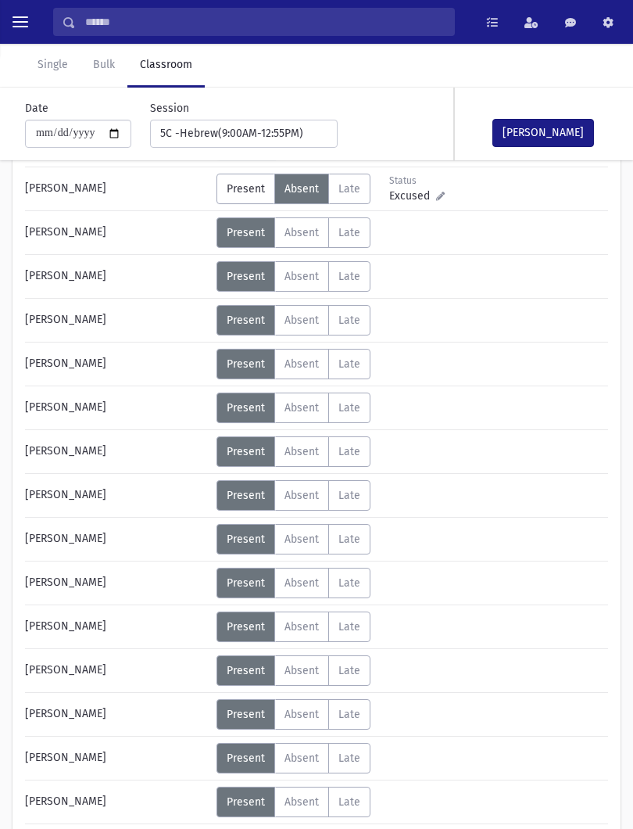
scroll to position [313, 0]
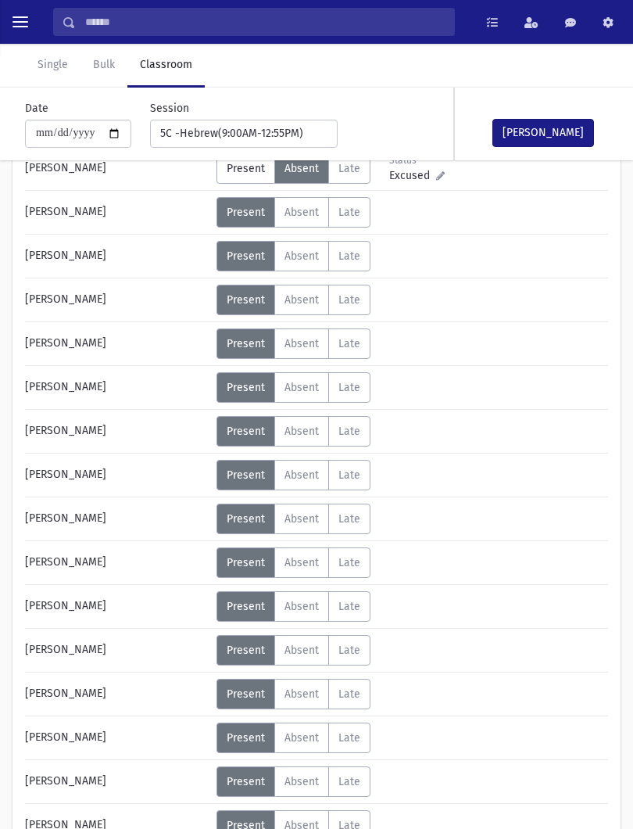
click at [306, 597] on label "Absent A" at bounding box center [301, 606] width 55 height 30
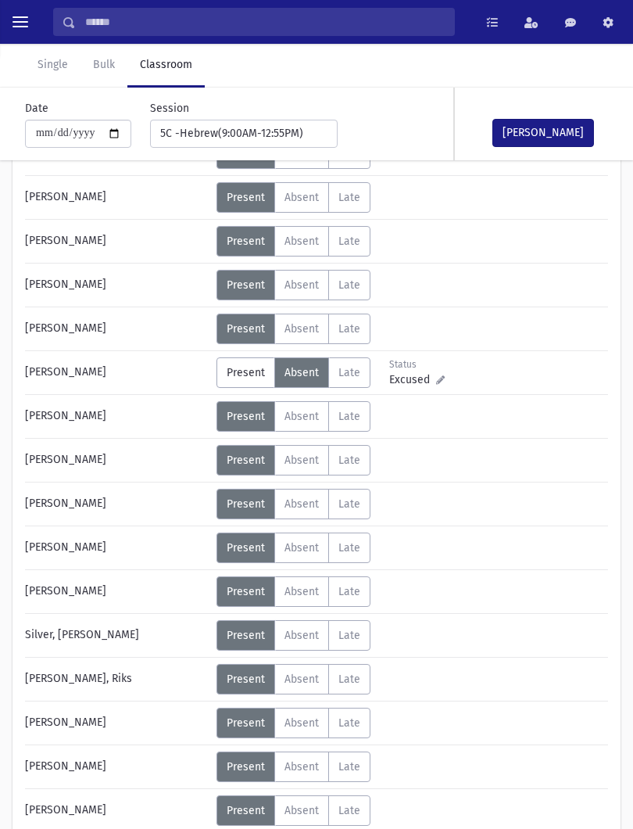
click at [299, 556] on label "Absent A" at bounding box center [301, 547] width 55 height 30
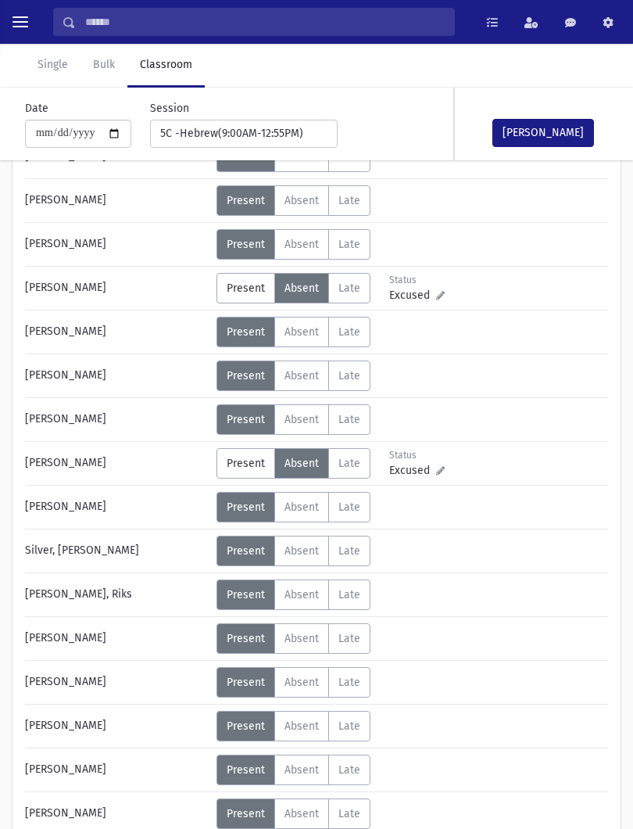
scroll to position [728, 0]
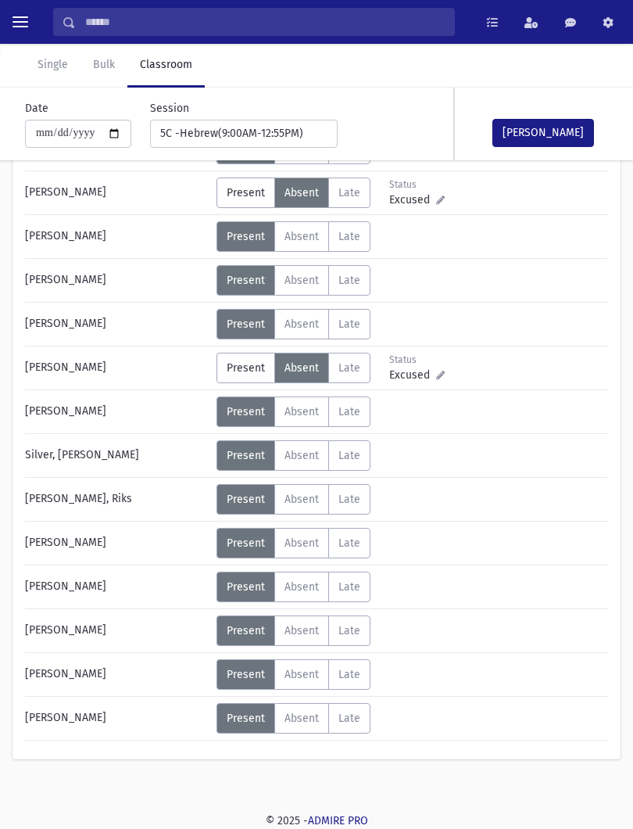
click at [553, 120] on button "[PERSON_NAME]" at bounding box center [544, 133] width 102 height 28
click at [306, 625] on span "Absent" at bounding box center [302, 630] width 34 height 13
